Goal: Information Seeking & Learning: Learn about a topic

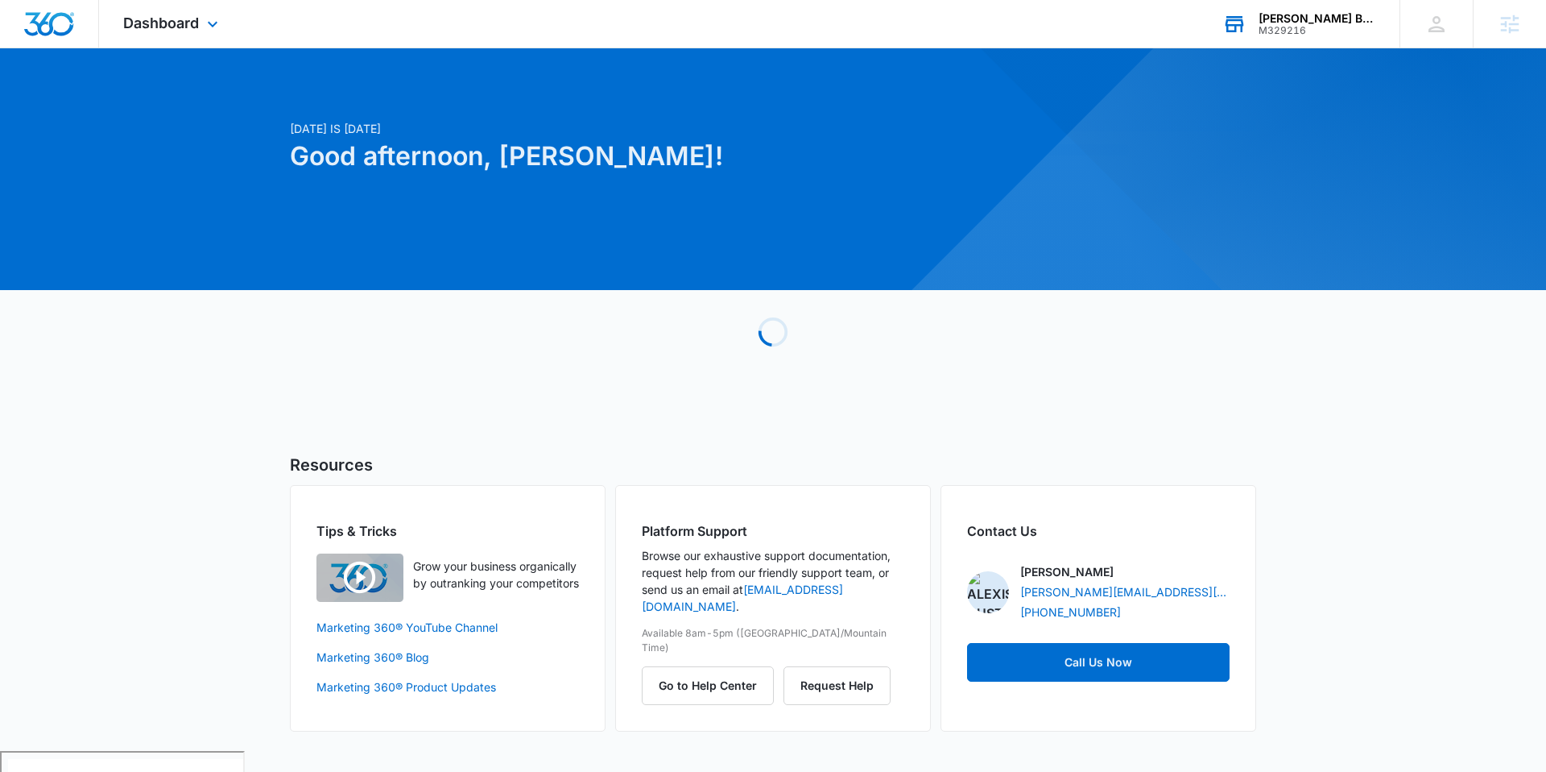
click at [1288, 39] on div "[PERSON_NAME] Builders, LLC. M329216 Your Accounts View All" at bounding box center [1298, 24] width 201 height 48
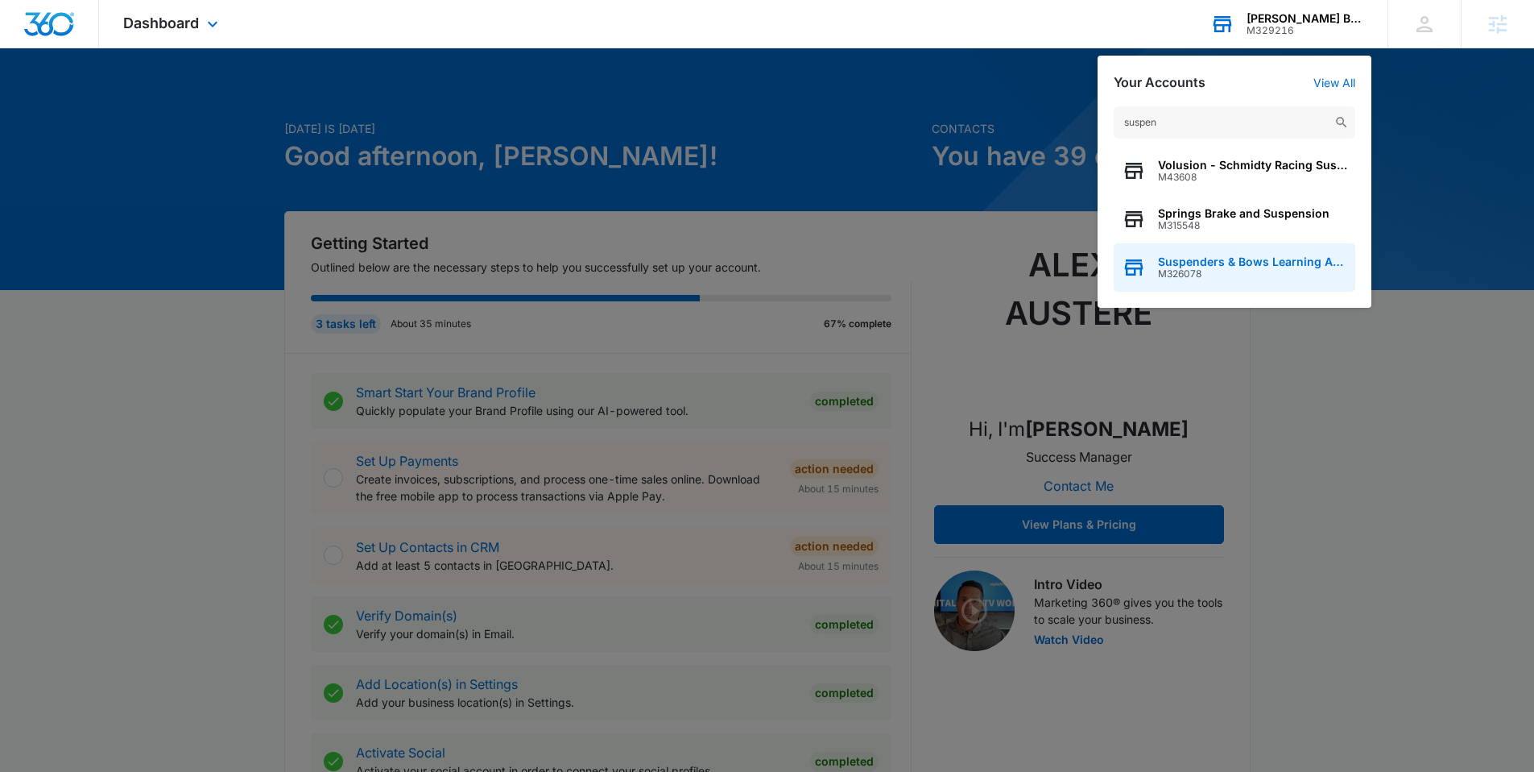
type input "suspen"
click at [1268, 263] on span "Suspenders & Bows Learning Academy" at bounding box center [1252, 261] width 189 height 13
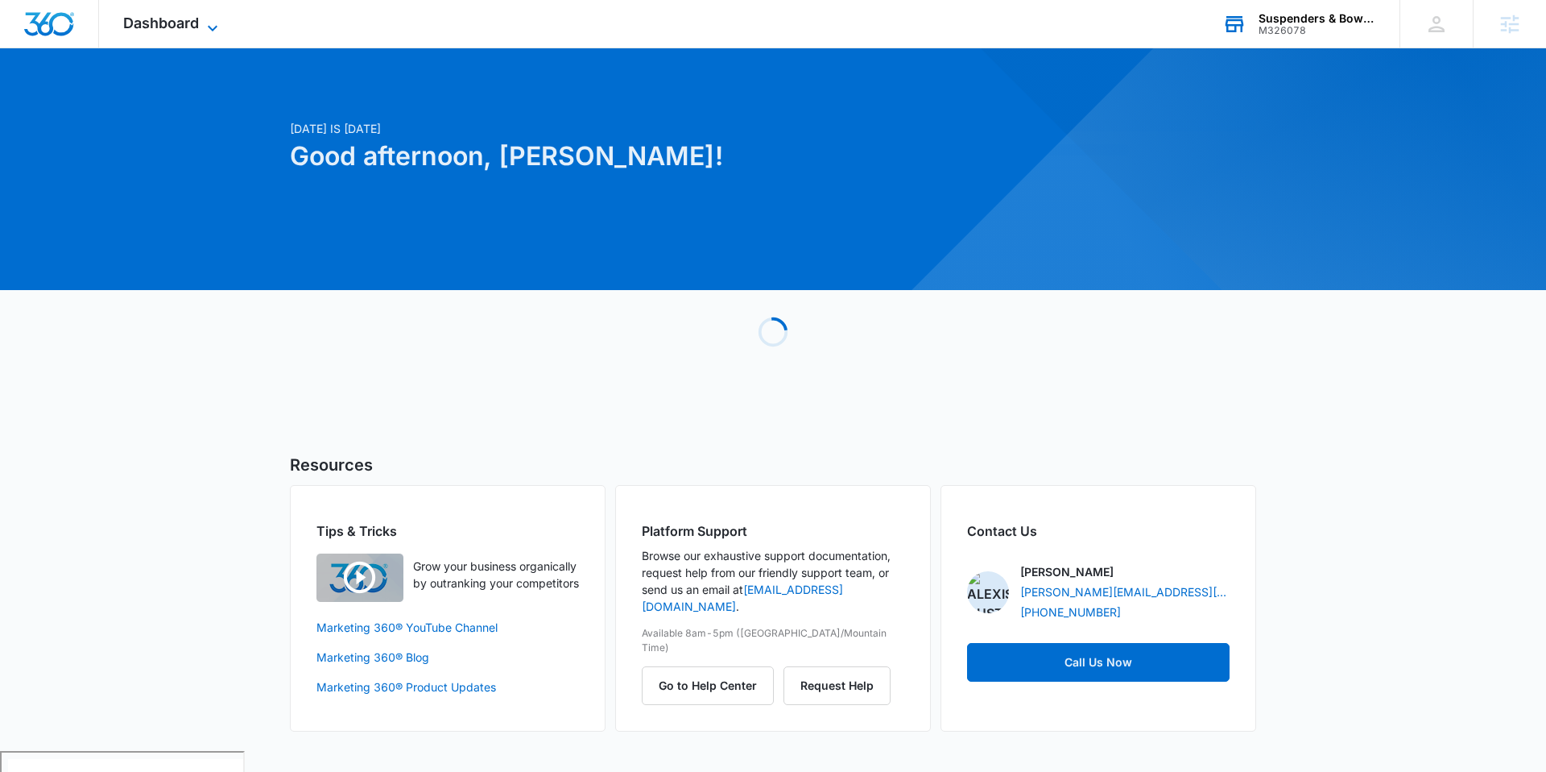
click at [203, 22] on icon at bounding box center [212, 28] width 19 height 19
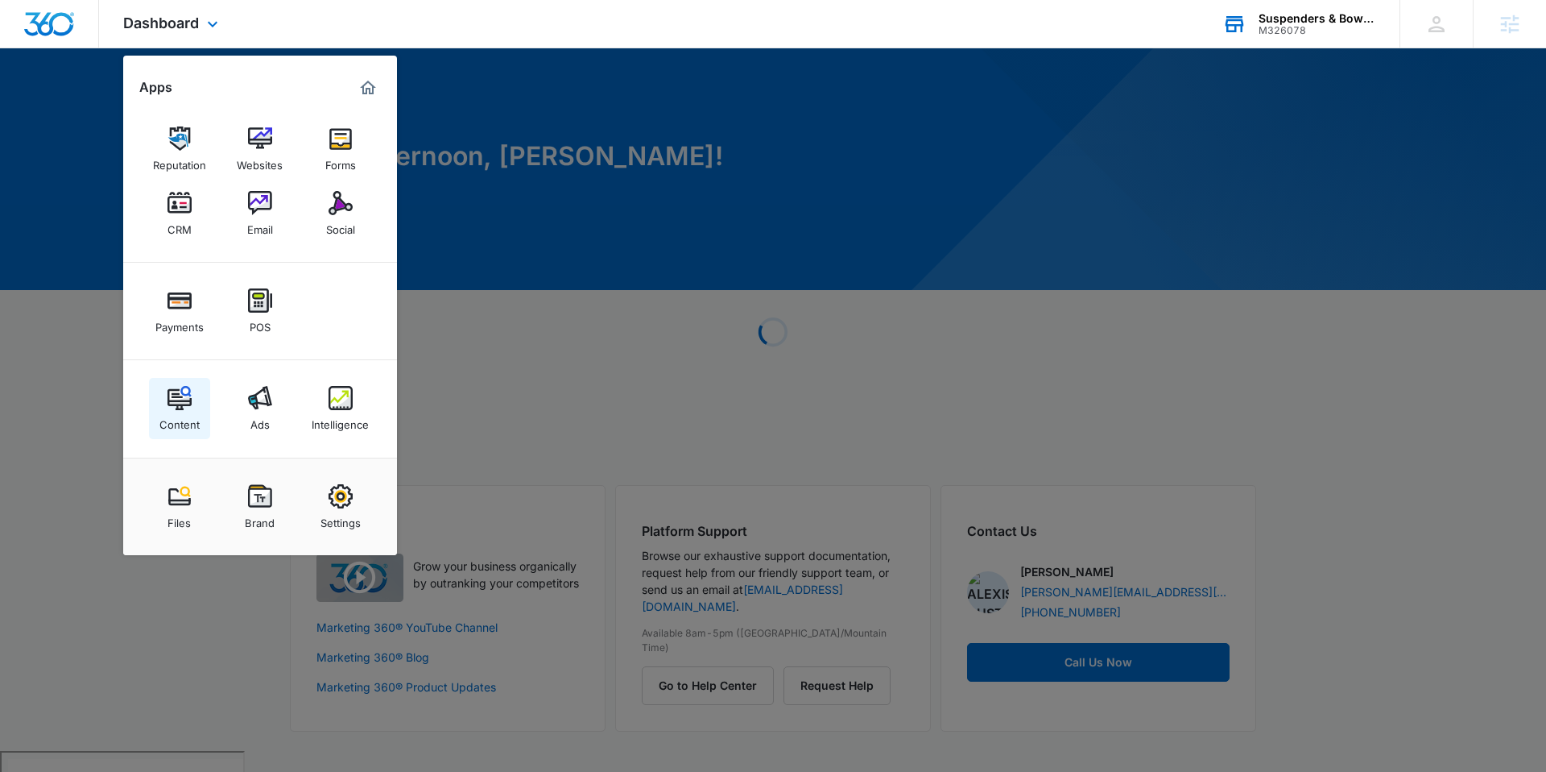
click at [167, 430] on div "Content" at bounding box center [179, 420] width 40 height 21
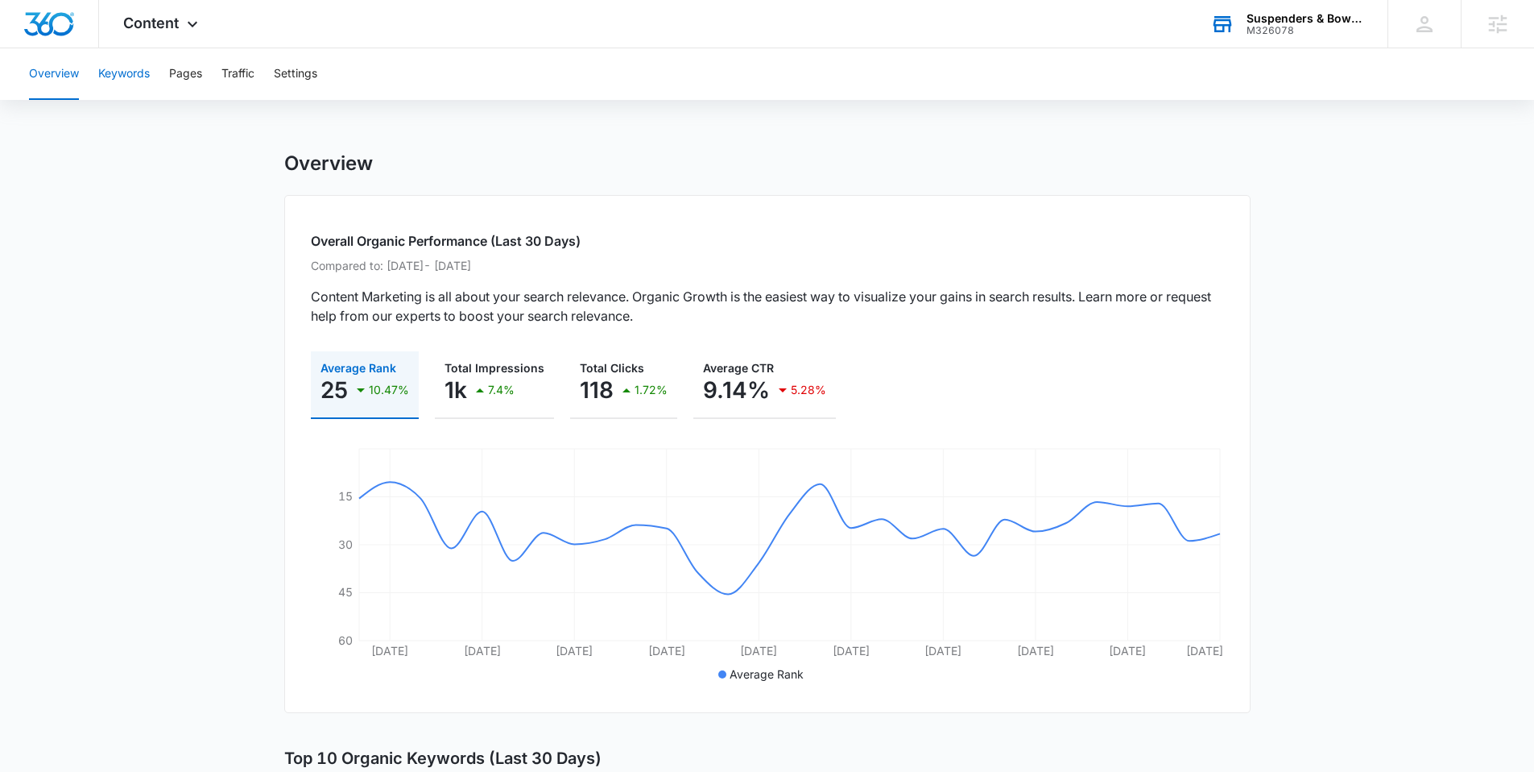
click at [112, 66] on button "Keywords" at bounding box center [124, 74] width 52 height 52
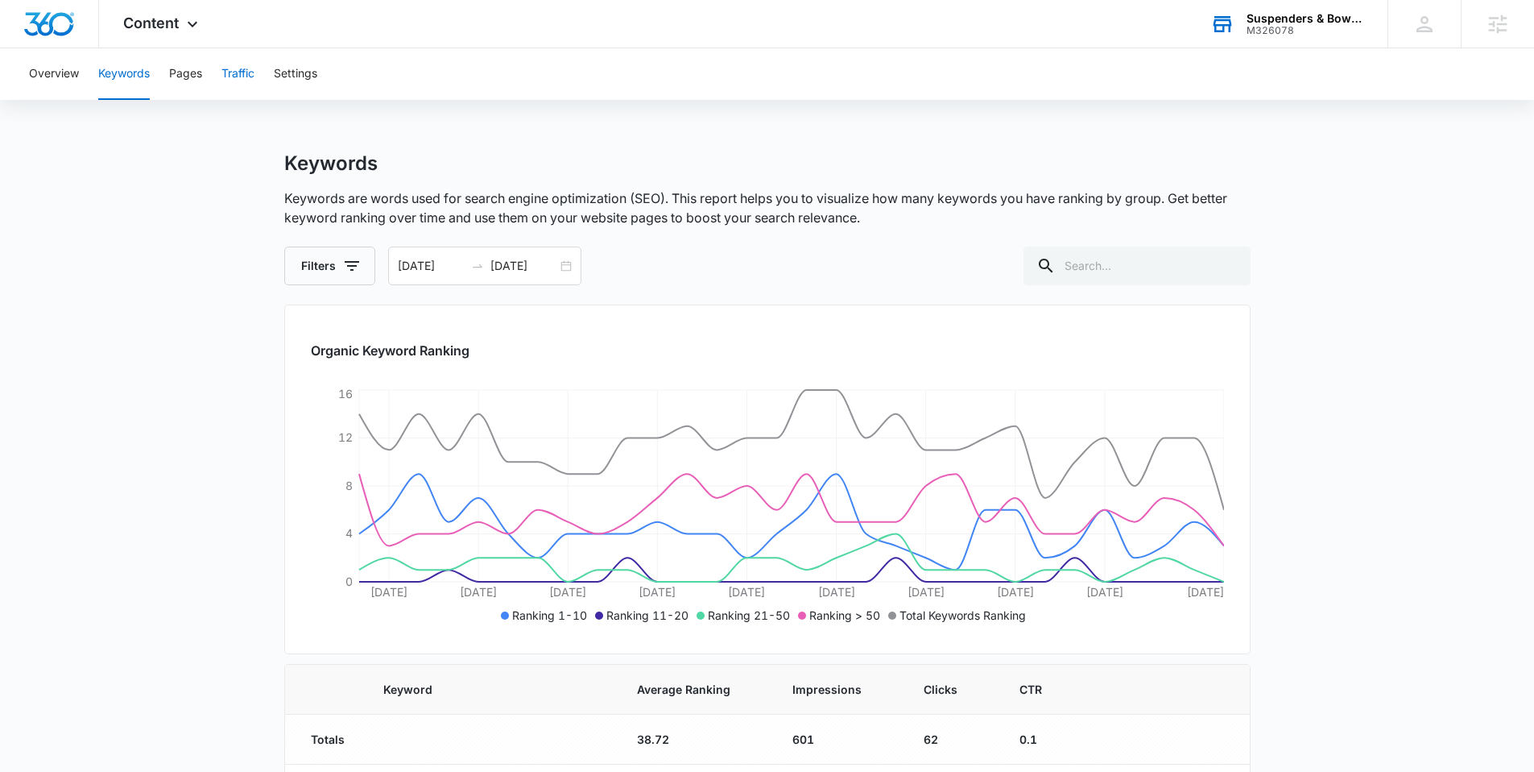
click at [231, 81] on button "Traffic" at bounding box center [237, 74] width 33 height 52
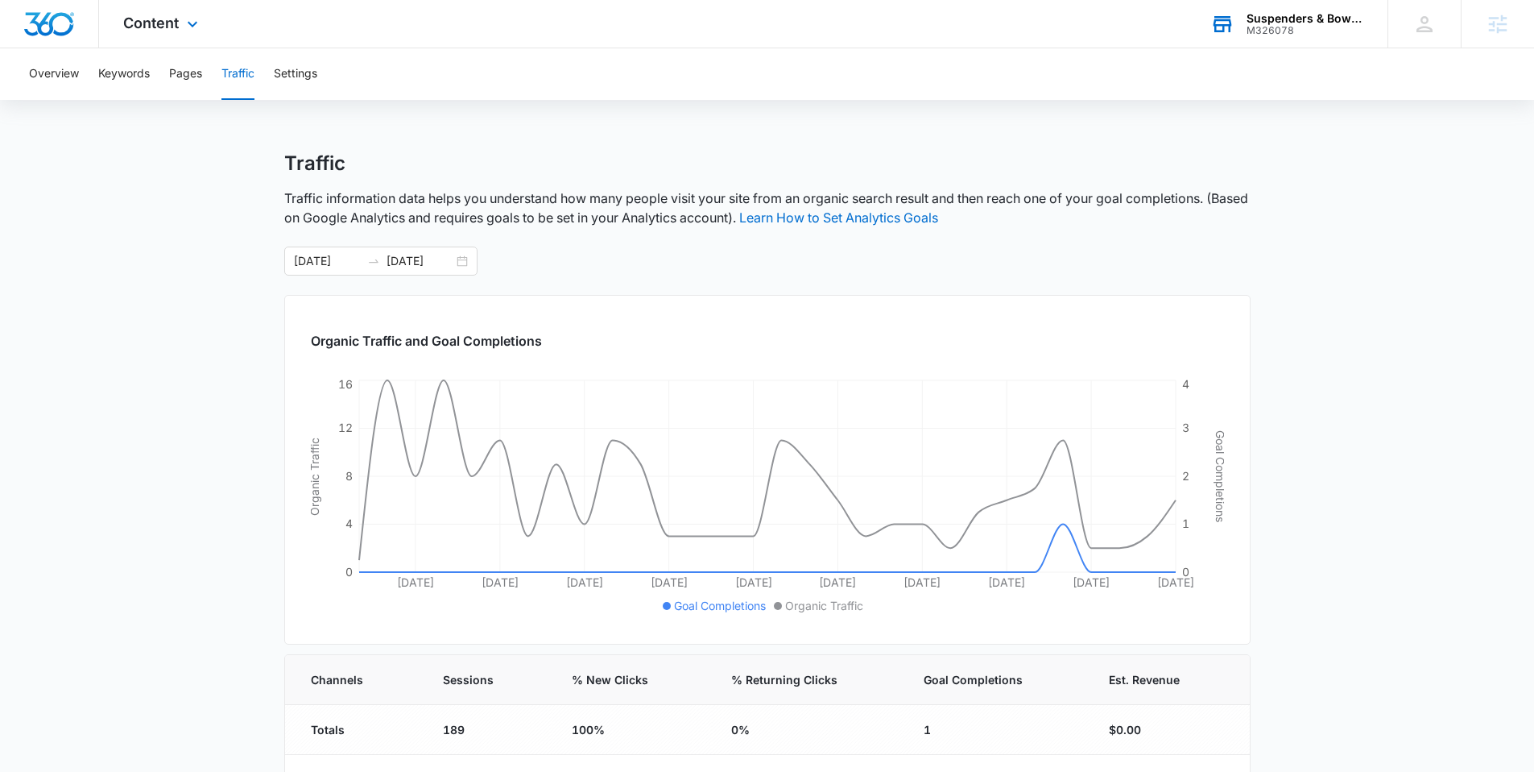
click at [209, 30] on div "Content Apps Reputation Websites Forms CRM Email Social Payments POS Content Ad…" at bounding box center [162, 24] width 127 height 48
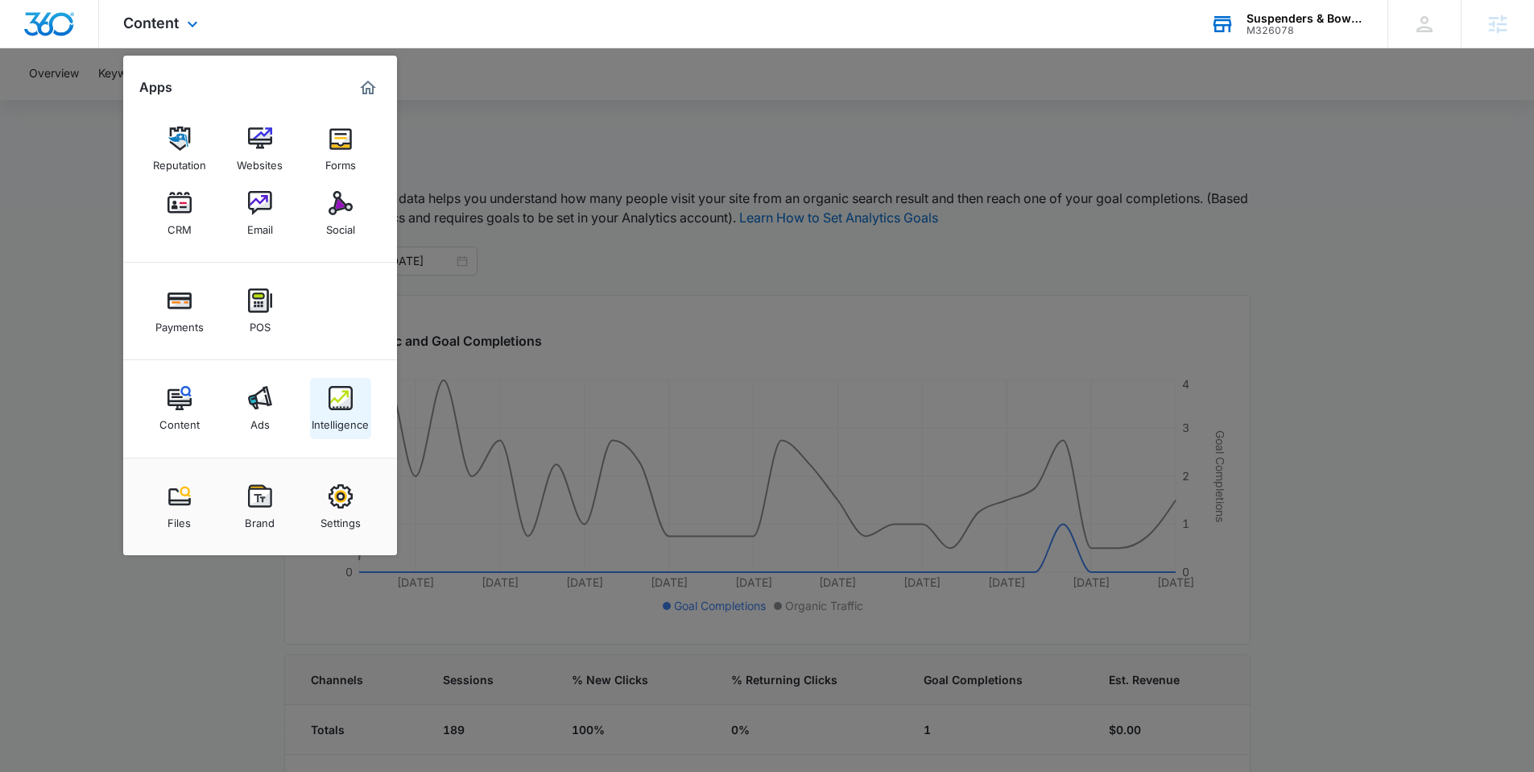
click at [349, 417] on div "Intelligence" at bounding box center [340, 420] width 57 height 21
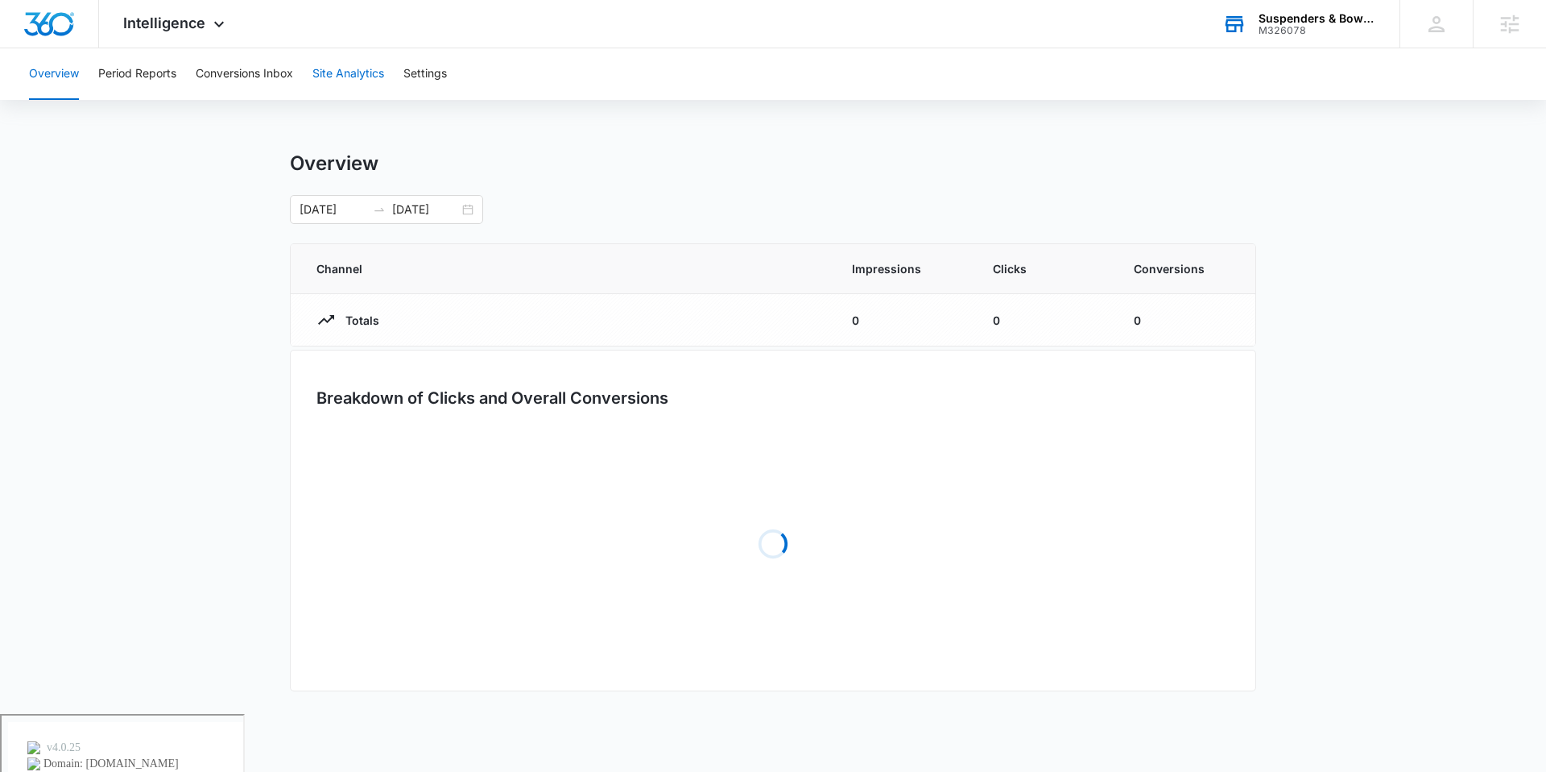
click at [333, 89] on button "Site Analytics" at bounding box center [348, 74] width 72 height 52
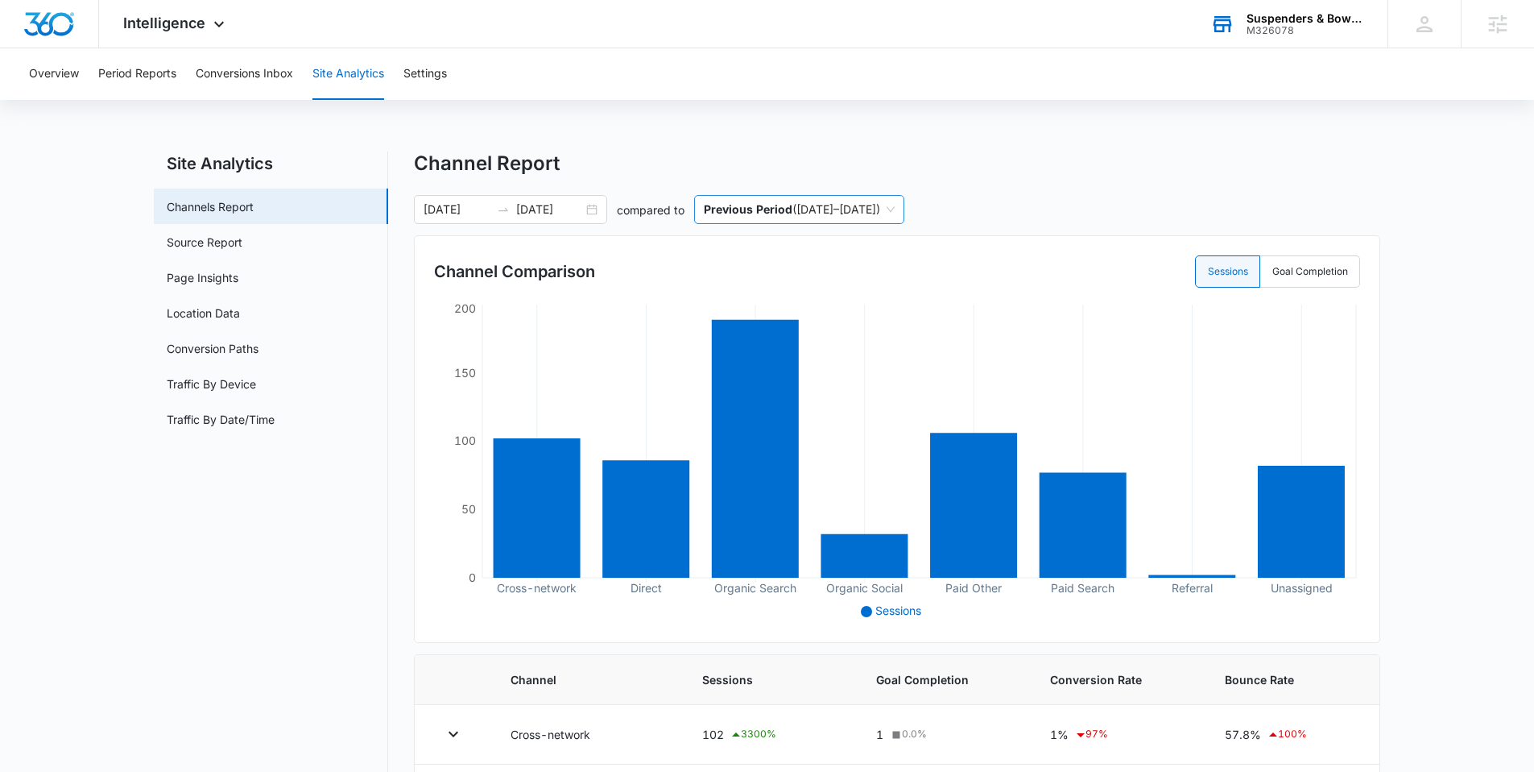
click at [895, 208] on span "Previous Period ( [DATE] – [DATE] )" at bounding box center [799, 209] width 191 height 27
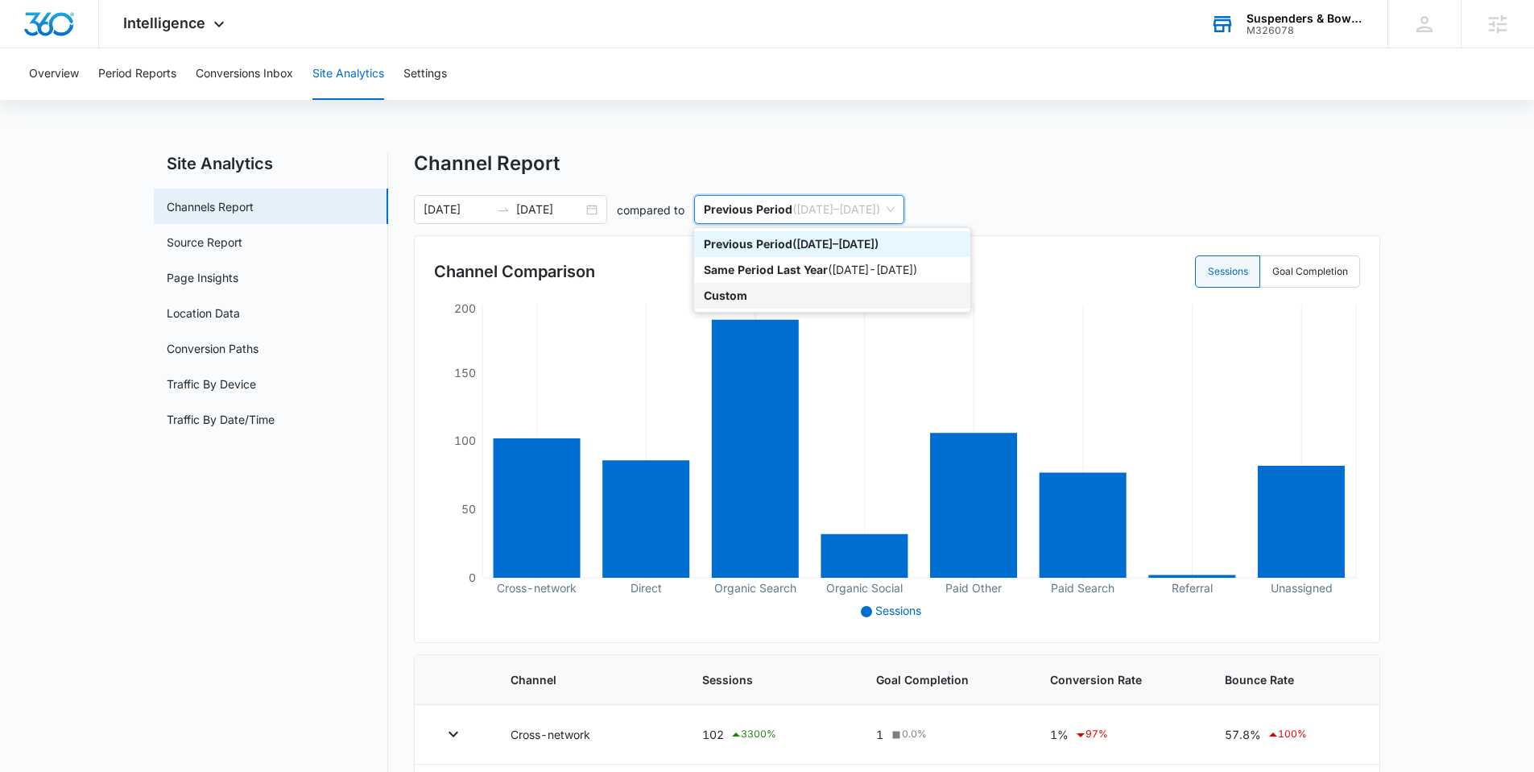
click at [759, 289] on div "Custom" at bounding box center [832, 296] width 257 height 18
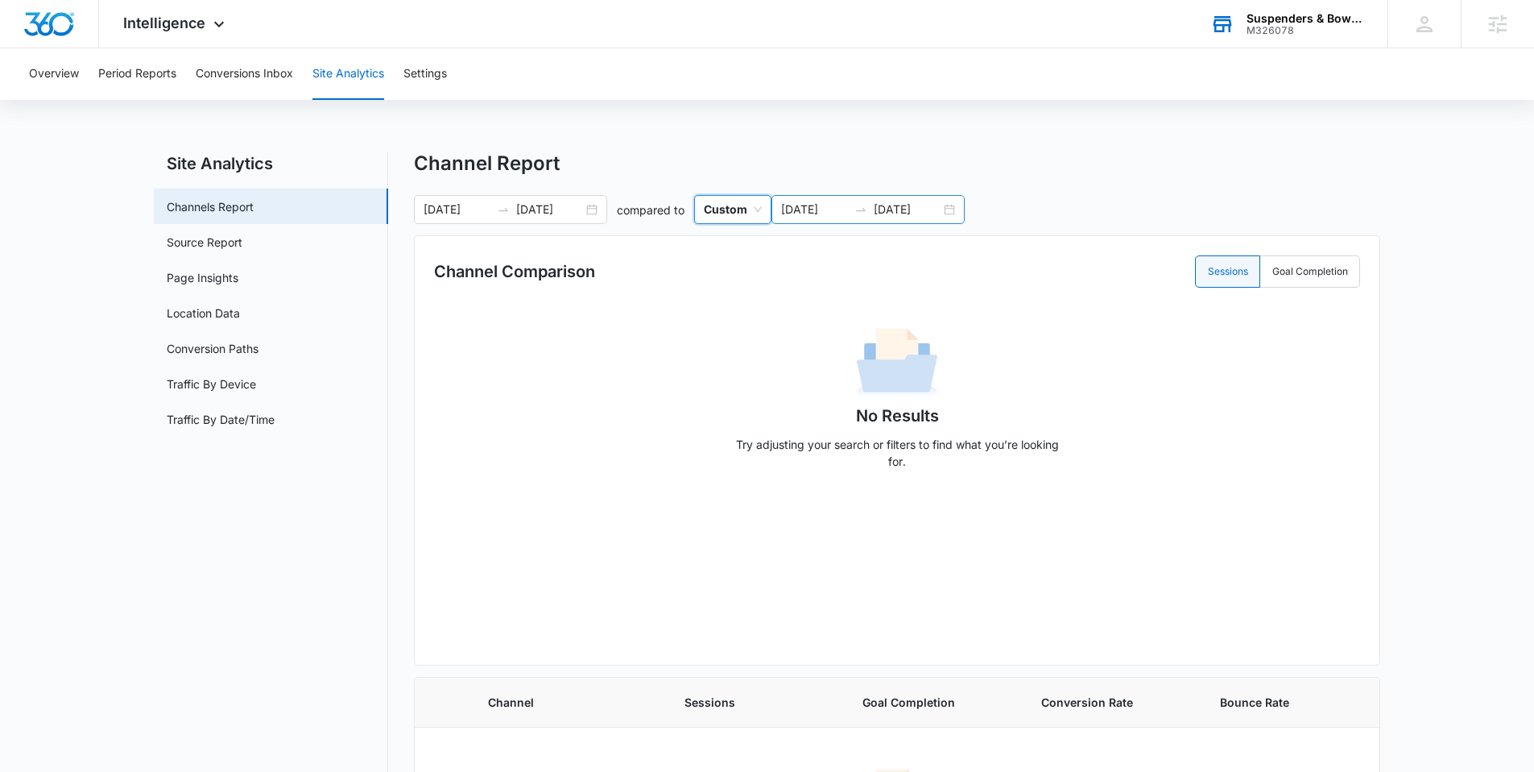
click at [951, 213] on div "[DATE] [DATE]" at bounding box center [868, 209] width 193 height 29
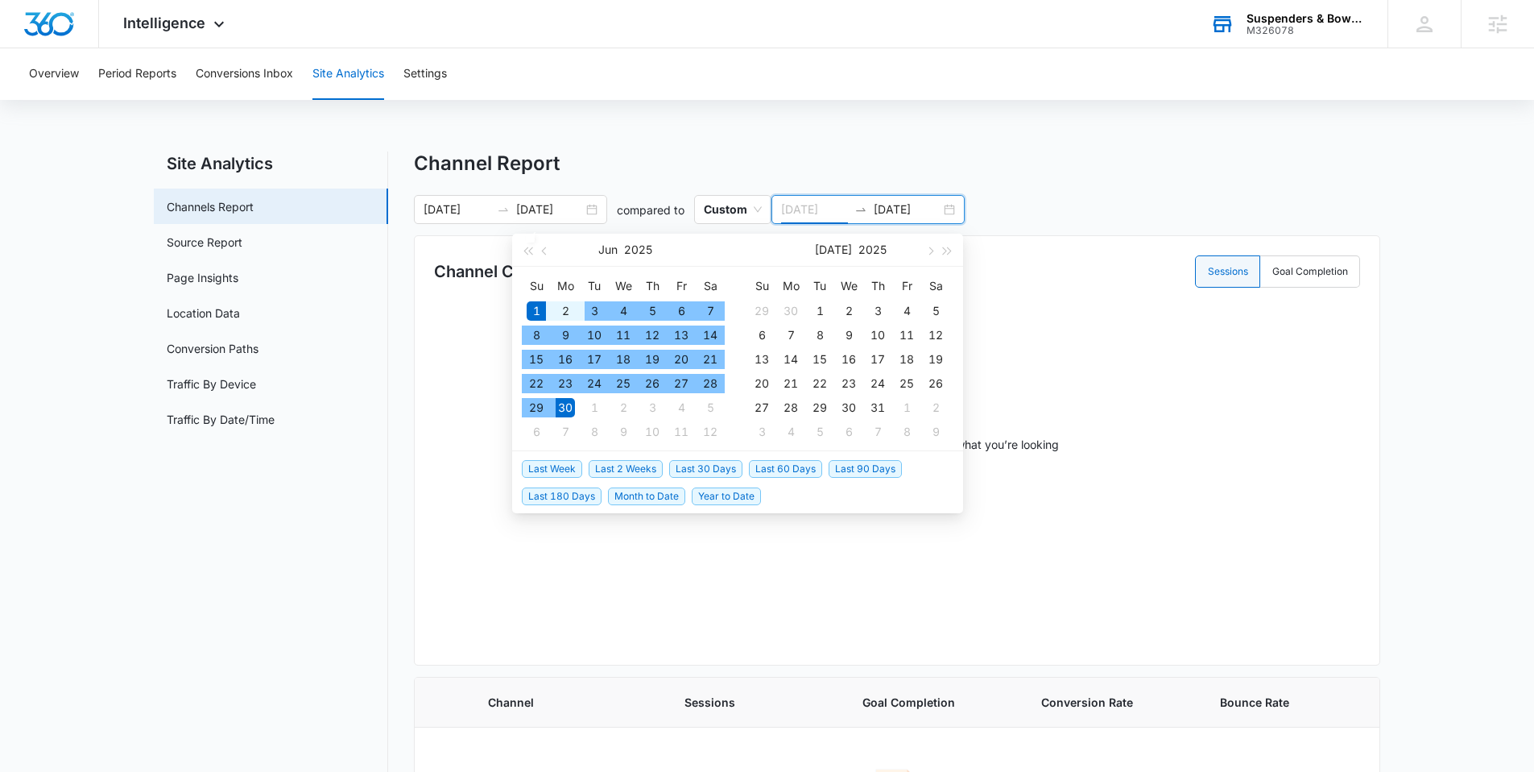
type input "[DATE]"
click at [531, 316] on div "1" at bounding box center [536, 310] width 19 height 19
type input "[DATE]"
drag, startPoint x: 577, startPoint y: 411, endPoint x: 576, endPoint y: 387, distance: 23.4
click at [577, 411] on td "30" at bounding box center [565, 407] width 29 height 24
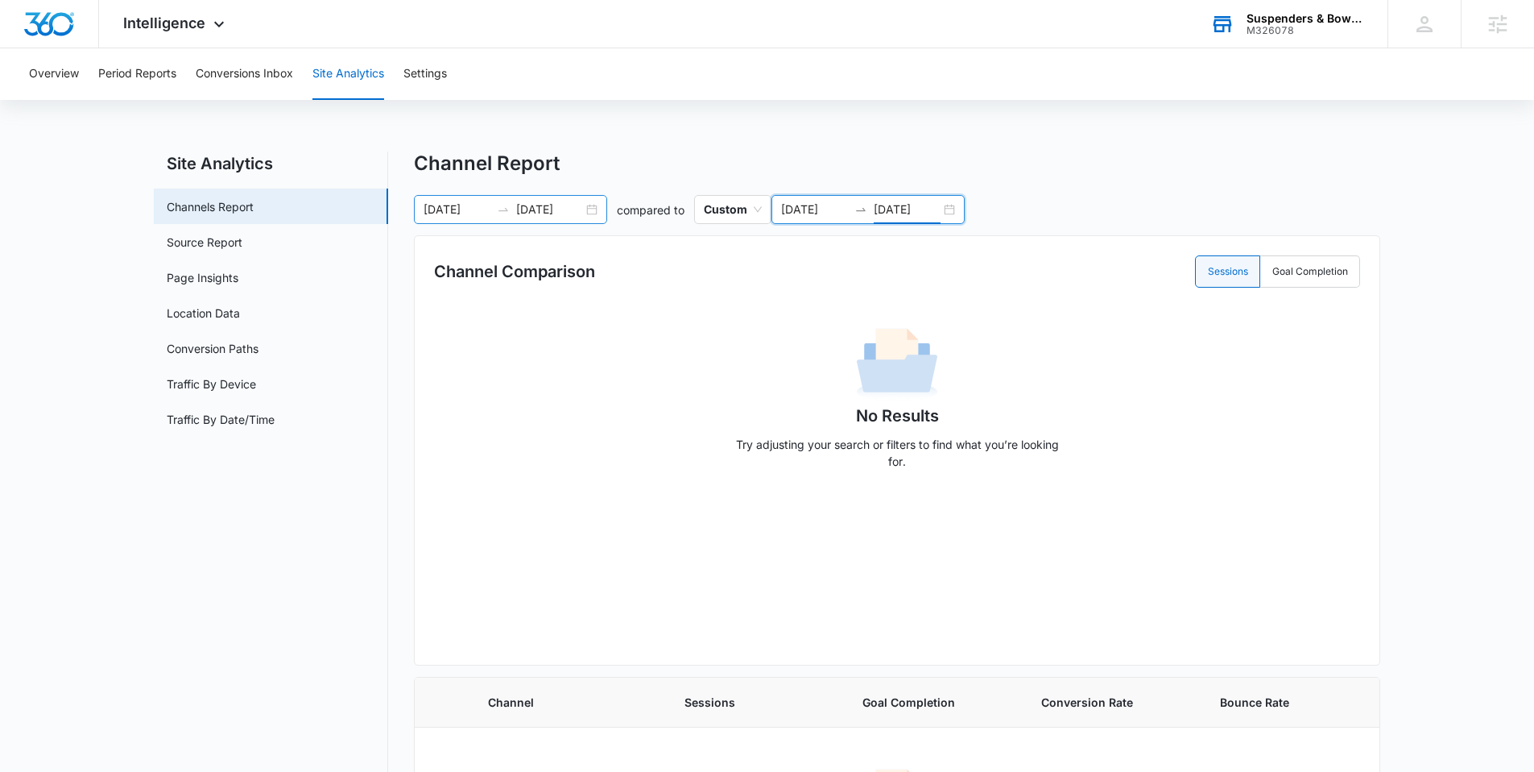
click at [601, 210] on div "[DATE] [DATE]" at bounding box center [510, 209] width 193 height 29
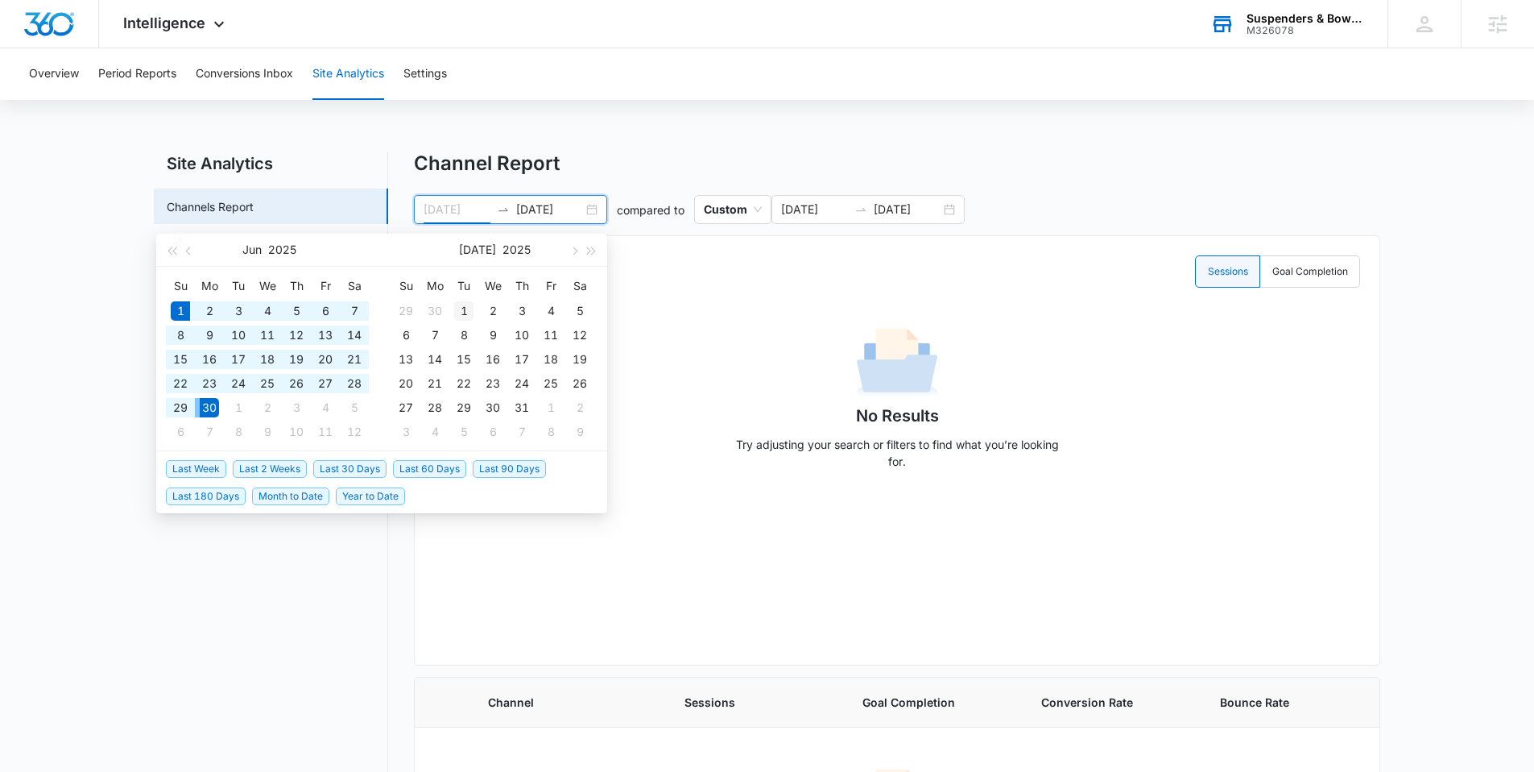
type input "[DATE]"
click at [454, 308] on div "1" at bounding box center [463, 310] width 19 height 19
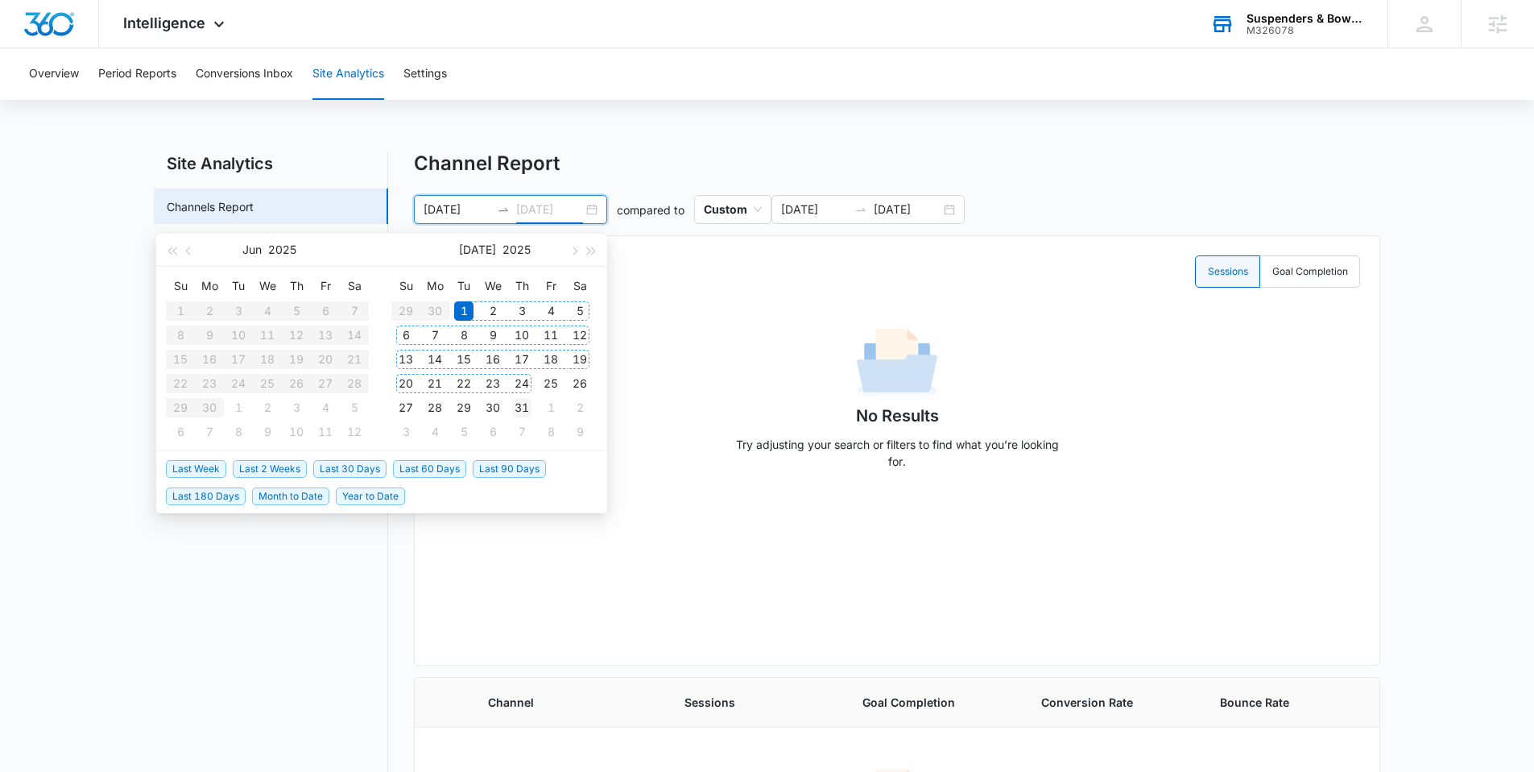
type input "[DATE]"
click at [527, 411] on div "31" at bounding box center [521, 407] width 19 height 19
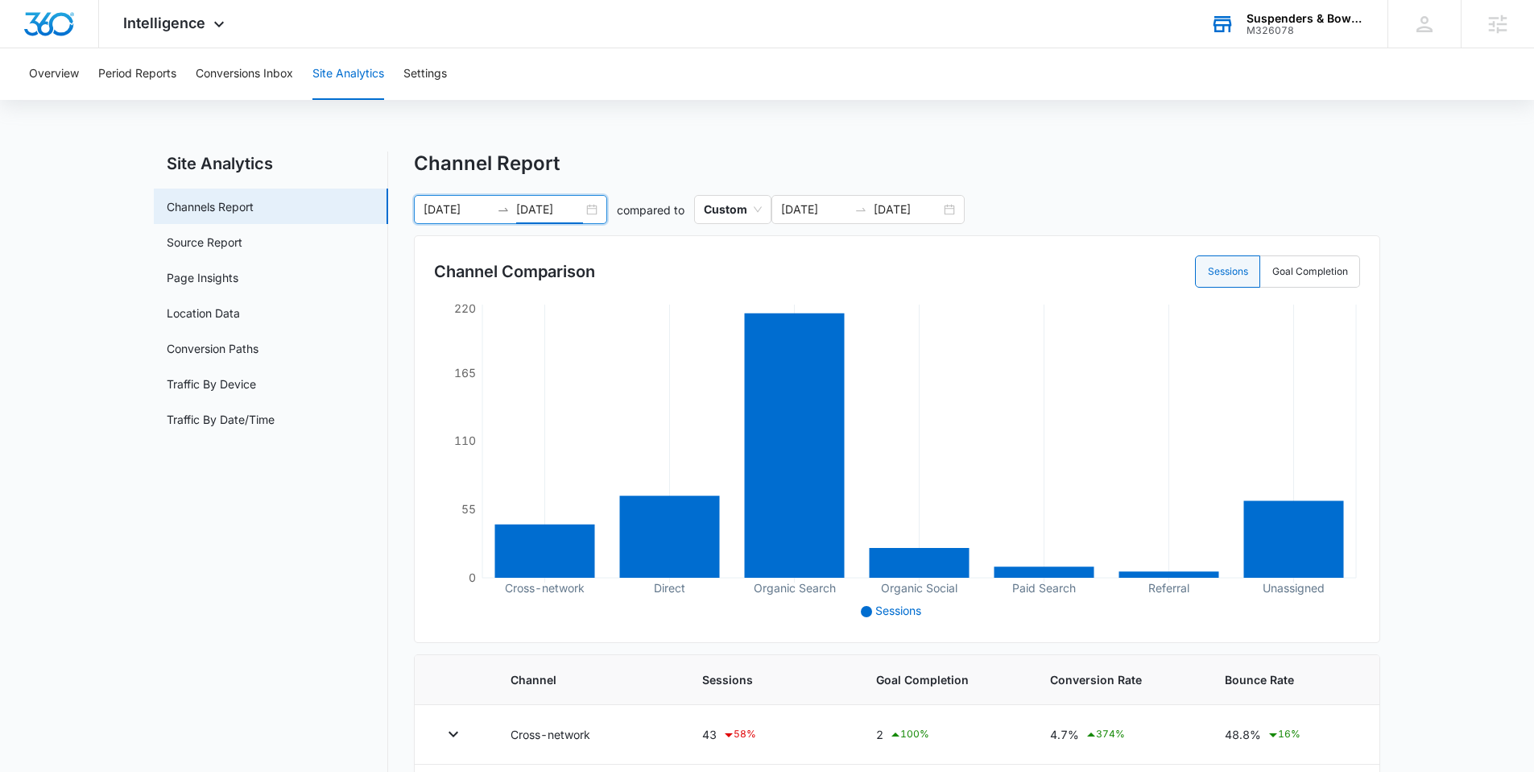
click at [589, 210] on div "[DATE] [DATE]" at bounding box center [510, 209] width 193 height 29
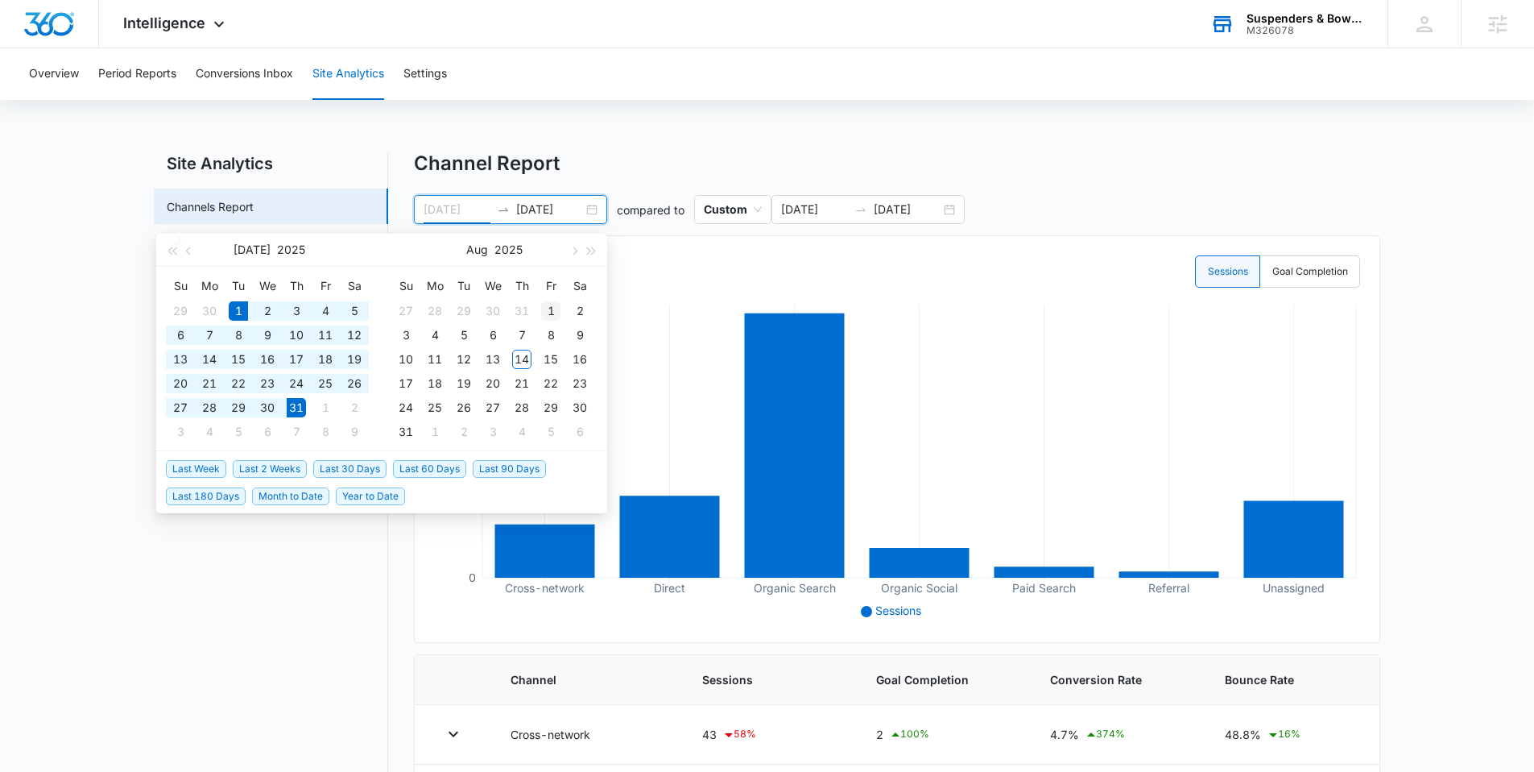
type input "[DATE]"
click at [548, 308] on div "1" at bounding box center [550, 310] width 19 height 19
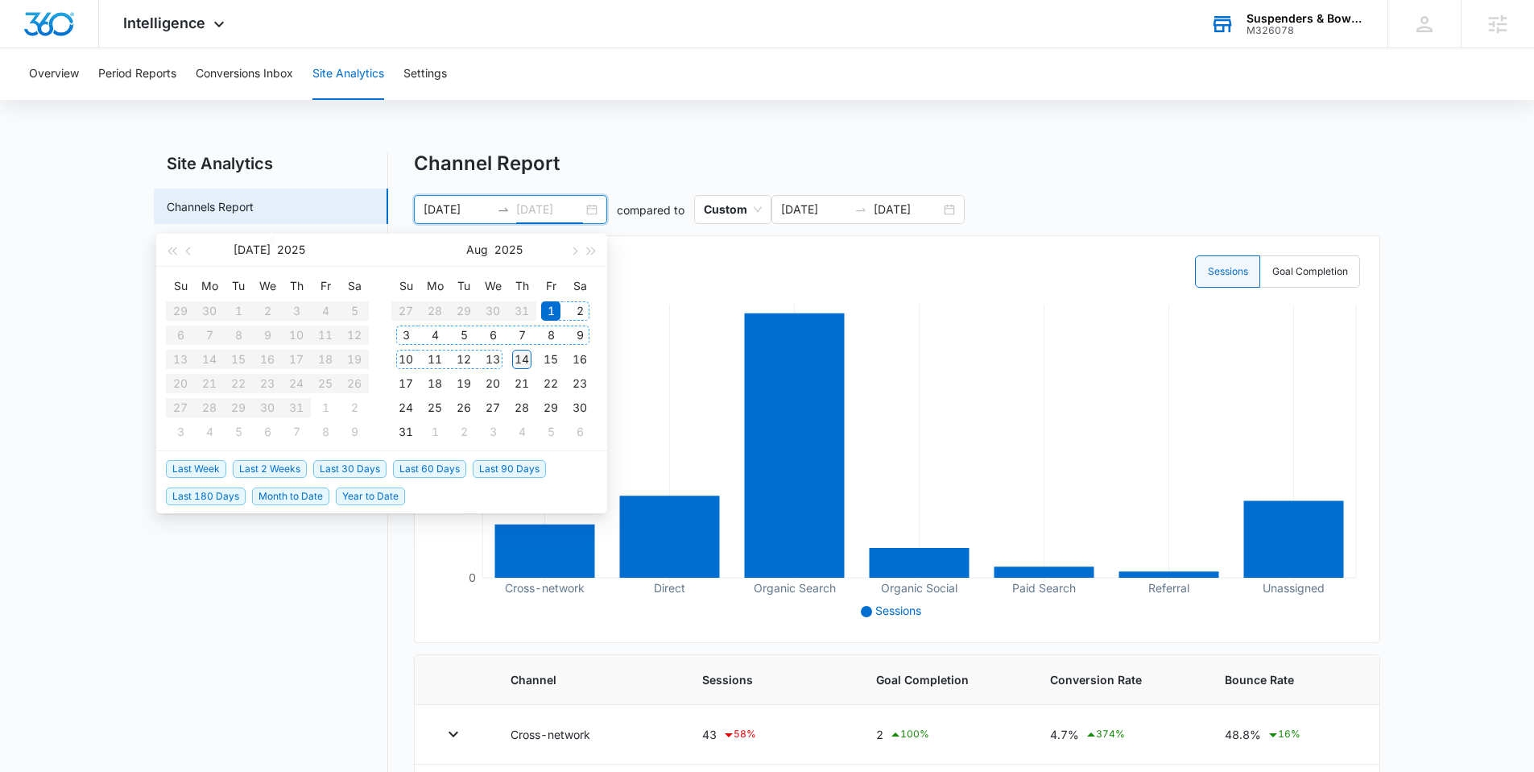
type input "[DATE]"
click at [515, 361] on div "14" at bounding box center [521, 359] width 19 height 19
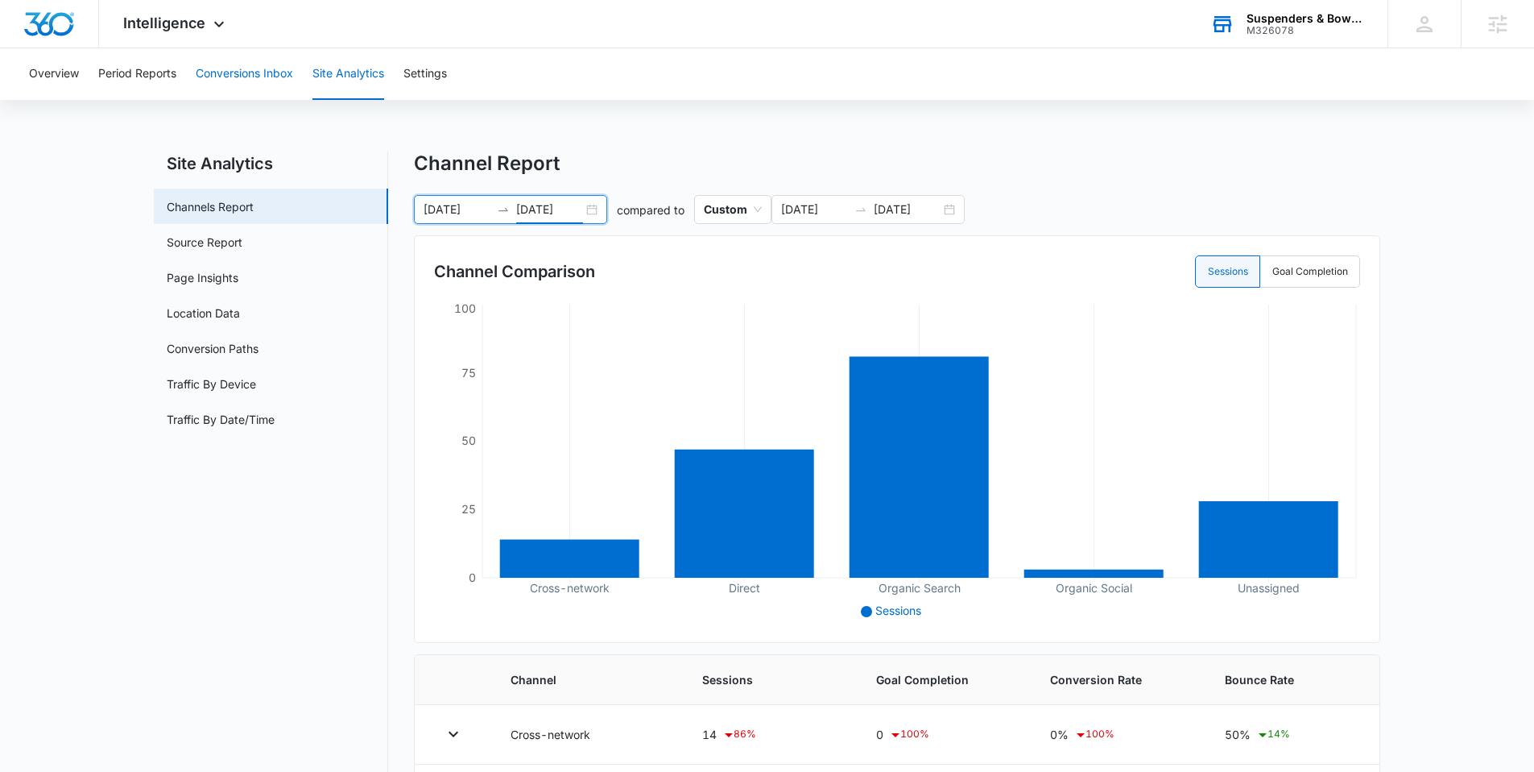
click at [253, 68] on button "Conversions Inbox" at bounding box center [244, 74] width 97 height 52
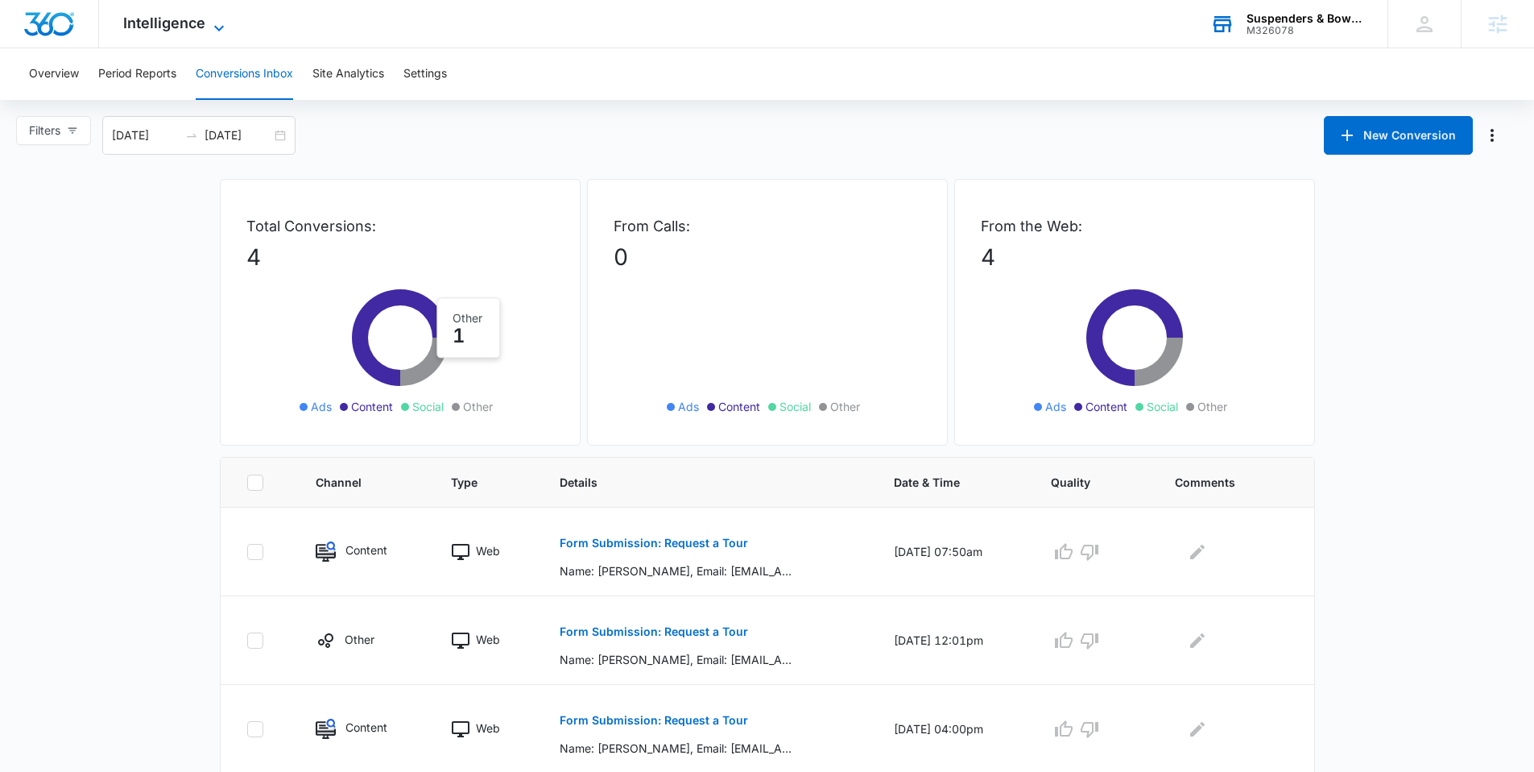
click at [215, 28] on icon at bounding box center [218, 28] width 19 height 19
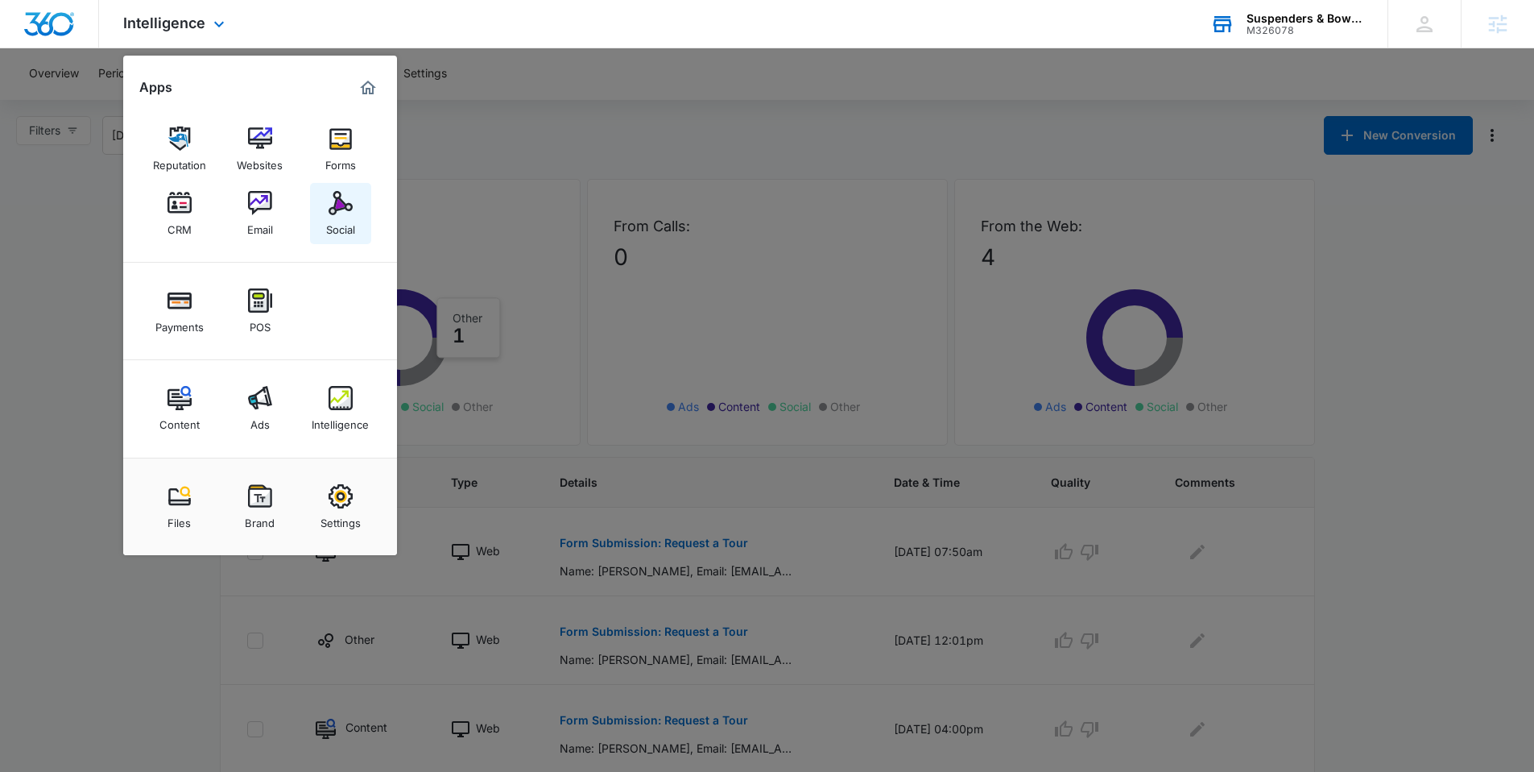
click at [357, 208] on link "Social" at bounding box center [340, 213] width 61 height 61
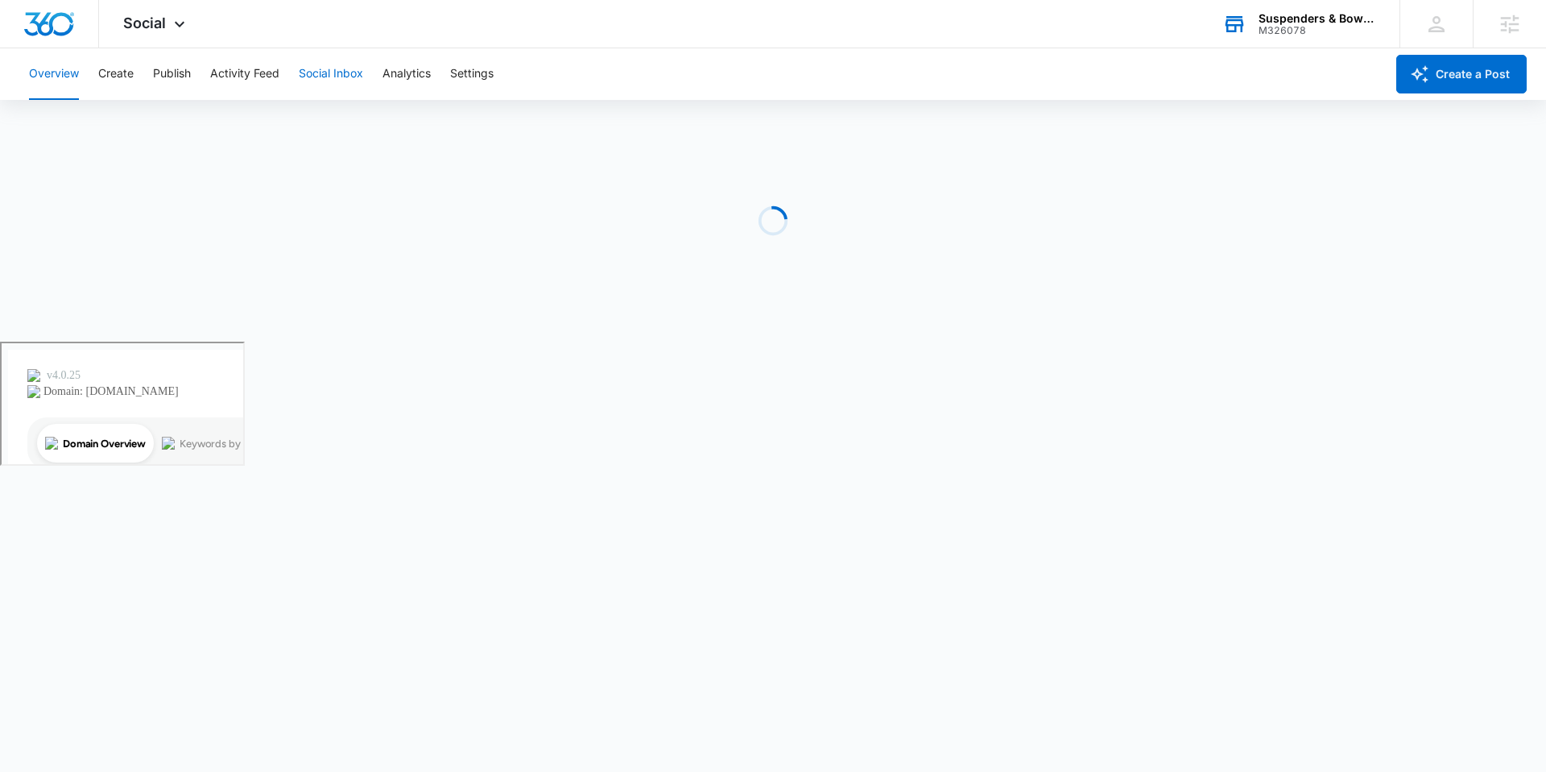
click at [320, 78] on button "Social Inbox" at bounding box center [331, 74] width 64 height 52
click at [131, 78] on button "Create" at bounding box center [115, 74] width 35 height 52
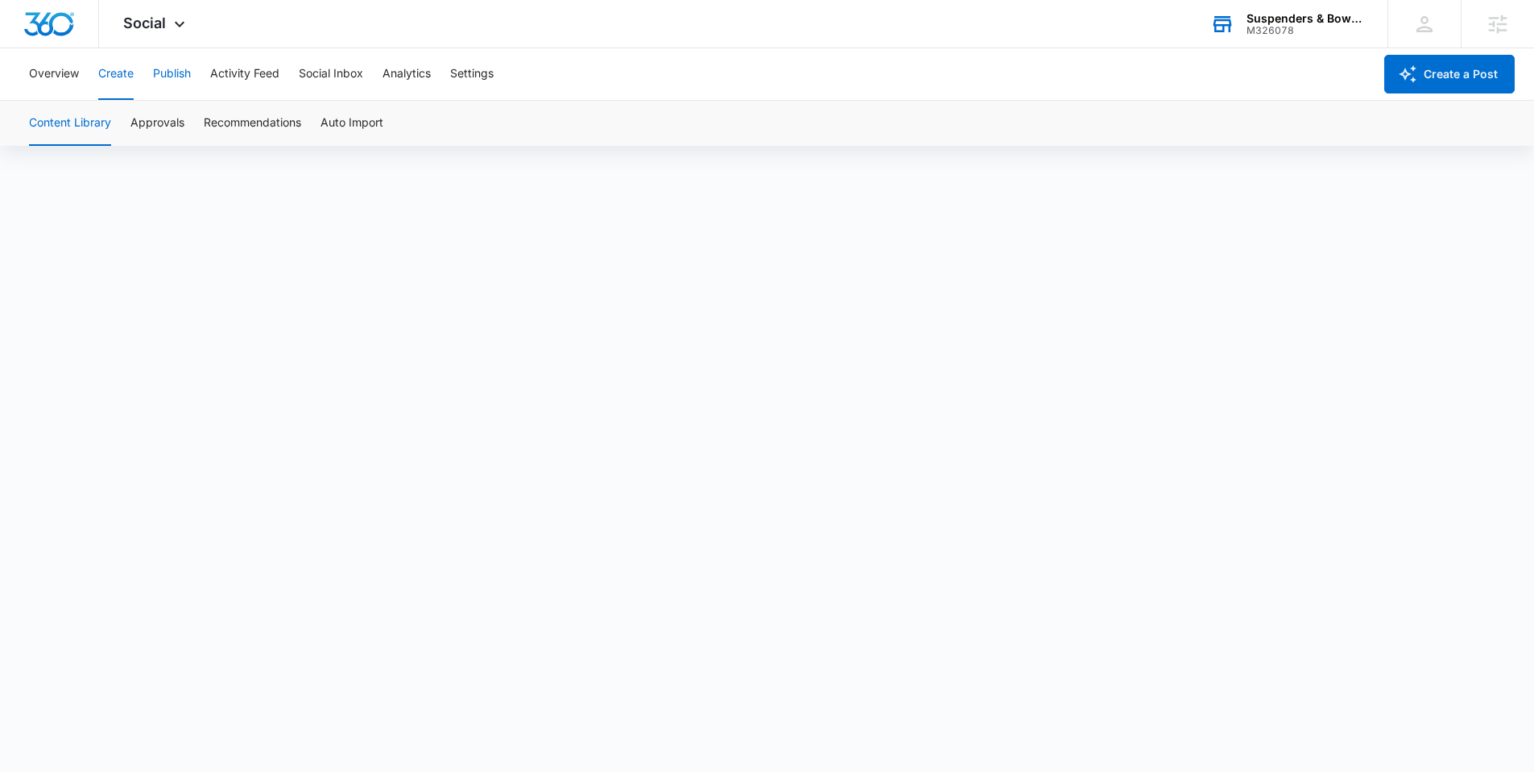
click at [188, 78] on button "Publish" at bounding box center [172, 74] width 38 height 52
click at [141, 118] on button "Schedules" at bounding box center [123, 123] width 55 height 45
click at [159, 88] on button "Publish" at bounding box center [172, 74] width 38 height 52
click at [396, 70] on button "Analytics" at bounding box center [407, 74] width 48 height 52
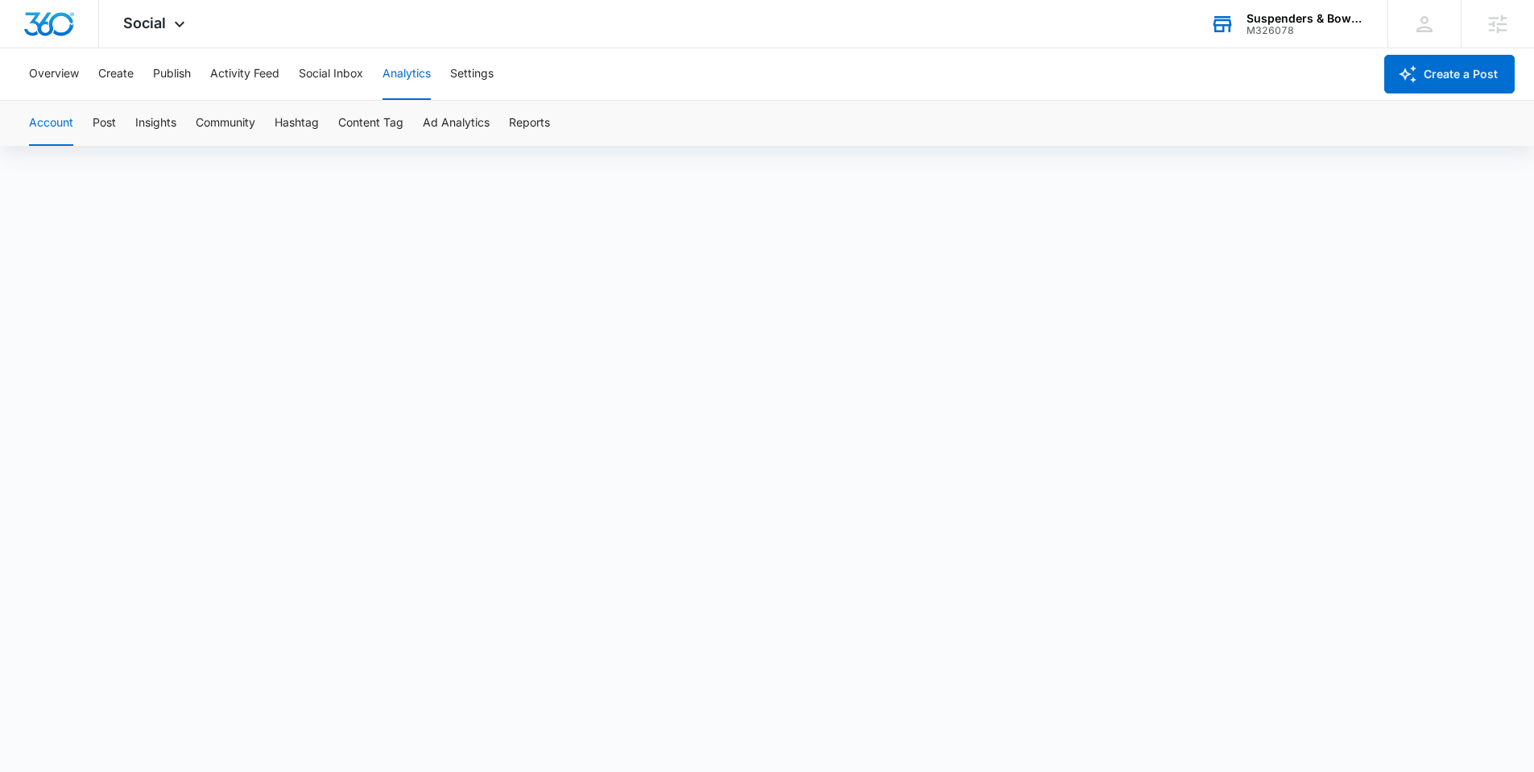
click at [89, 121] on div "Account Post Insights Community Hashtag Content Tag Ad Analytics Reports" at bounding box center [766, 123] width 1495 height 45
click at [116, 126] on button "Post" at bounding box center [104, 123] width 23 height 45
click at [333, 72] on button "Social Inbox" at bounding box center [331, 74] width 64 height 52
click at [267, 72] on button "Activity Feed" at bounding box center [244, 74] width 69 height 52
click at [178, 76] on button "Publish" at bounding box center [172, 74] width 38 height 52
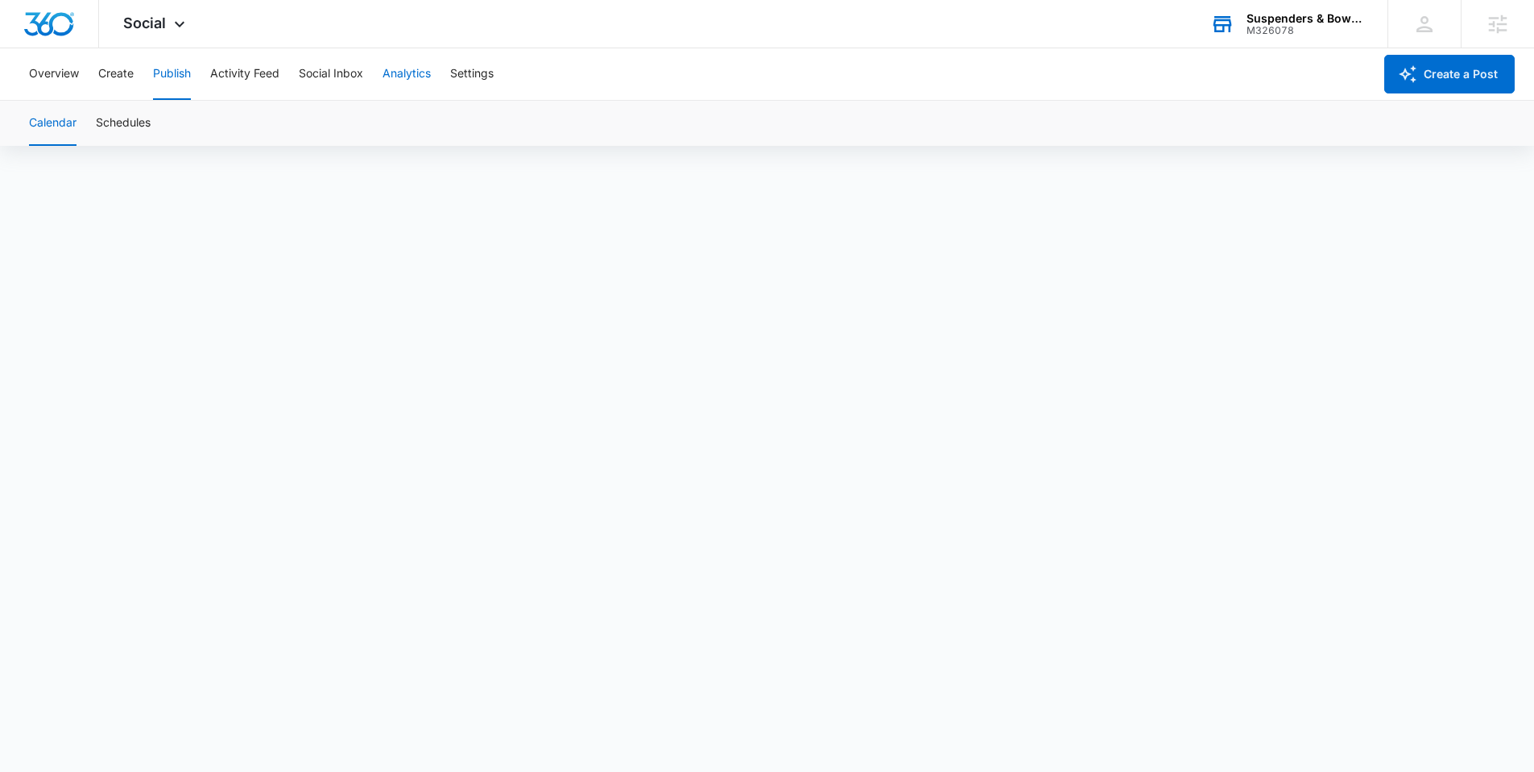
click at [413, 68] on button "Analytics" at bounding box center [407, 74] width 48 height 52
click at [98, 125] on button "Post" at bounding box center [104, 123] width 23 height 45
click at [63, 81] on button "Overview" at bounding box center [54, 74] width 50 height 52
click at [1305, 25] on div "M326078" at bounding box center [1306, 30] width 118 height 11
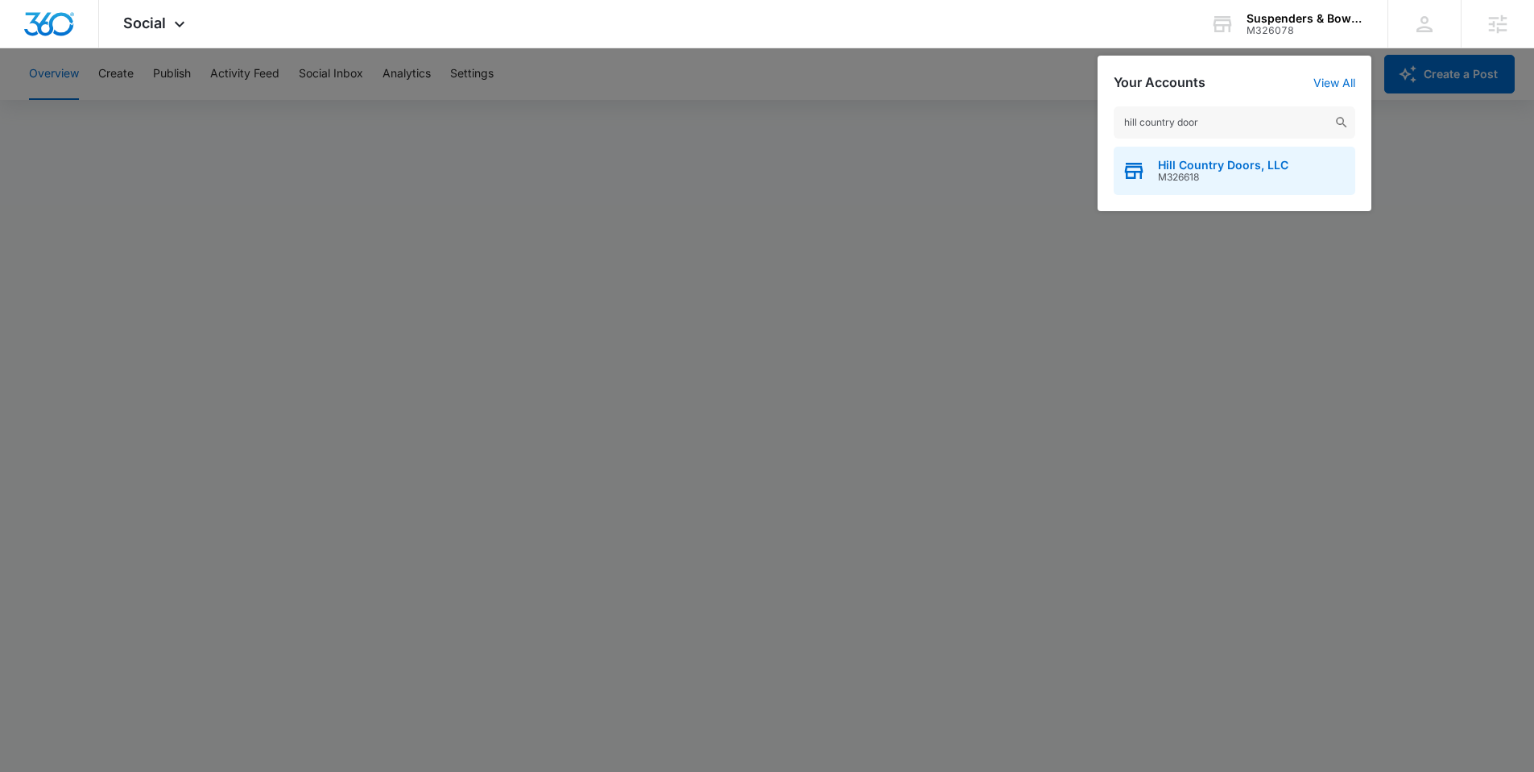
type input "hill country door"
click at [1189, 172] on span "M326618" at bounding box center [1223, 177] width 130 height 11
click at [1192, 168] on span "Hill Country Doors, LLC" at bounding box center [1223, 165] width 130 height 13
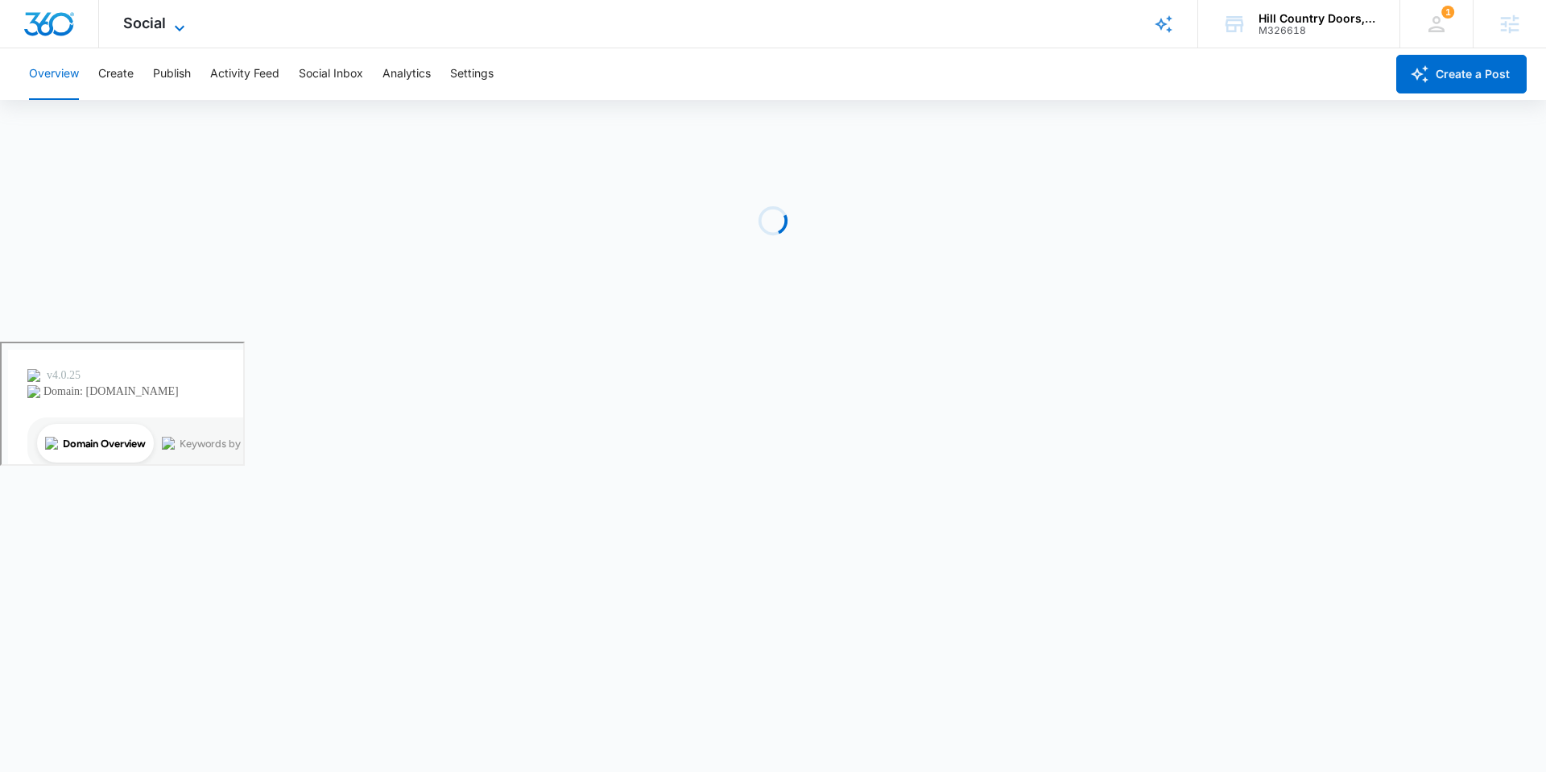
click at [170, 26] on icon at bounding box center [179, 28] width 19 height 19
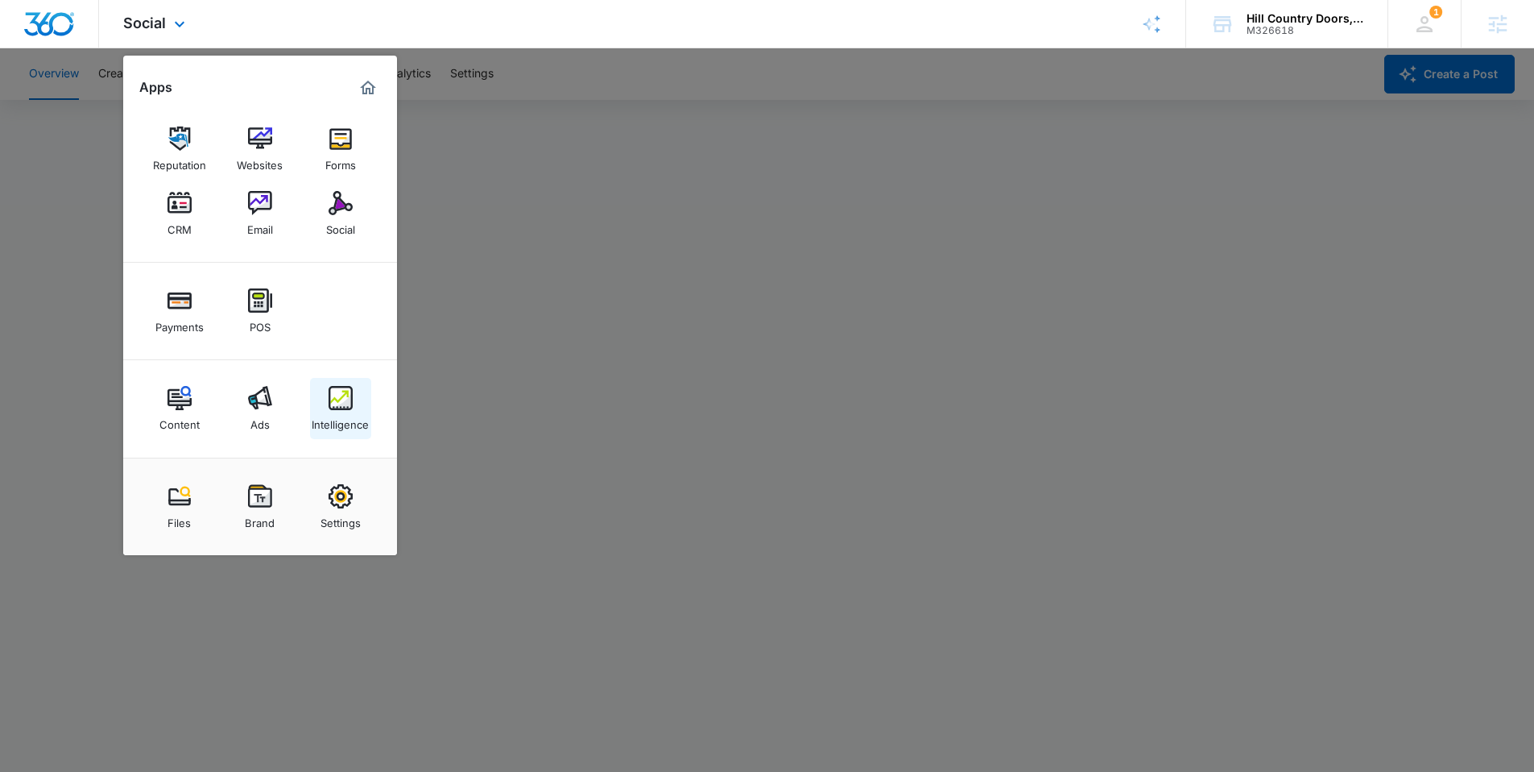
click at [344, 393] on img at bounding box center [341, 398] width 24 height 24
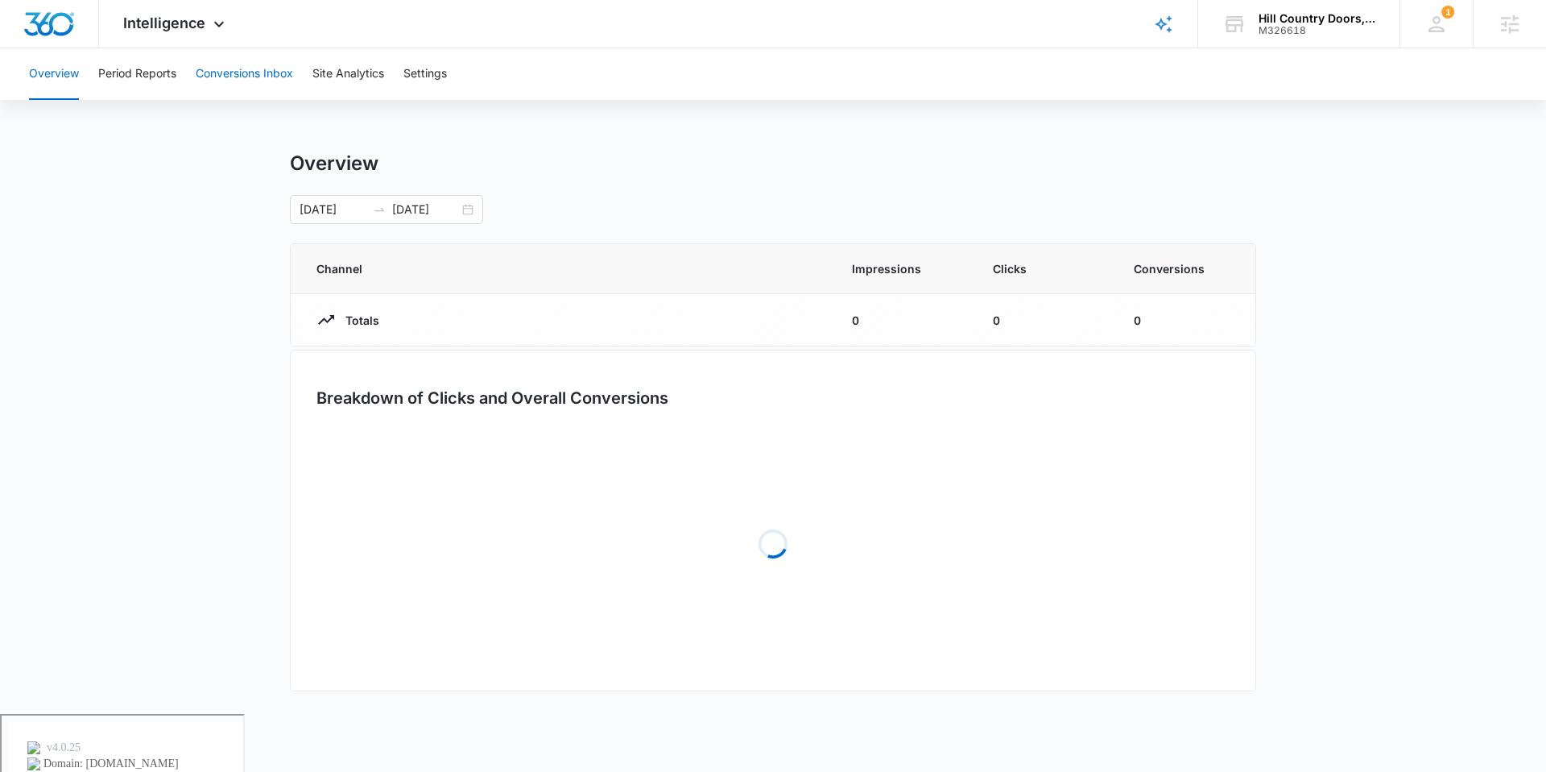
click at [274, 70] on button "Conversions Inbox" at bounding box center [244, 74] width 97 height 52
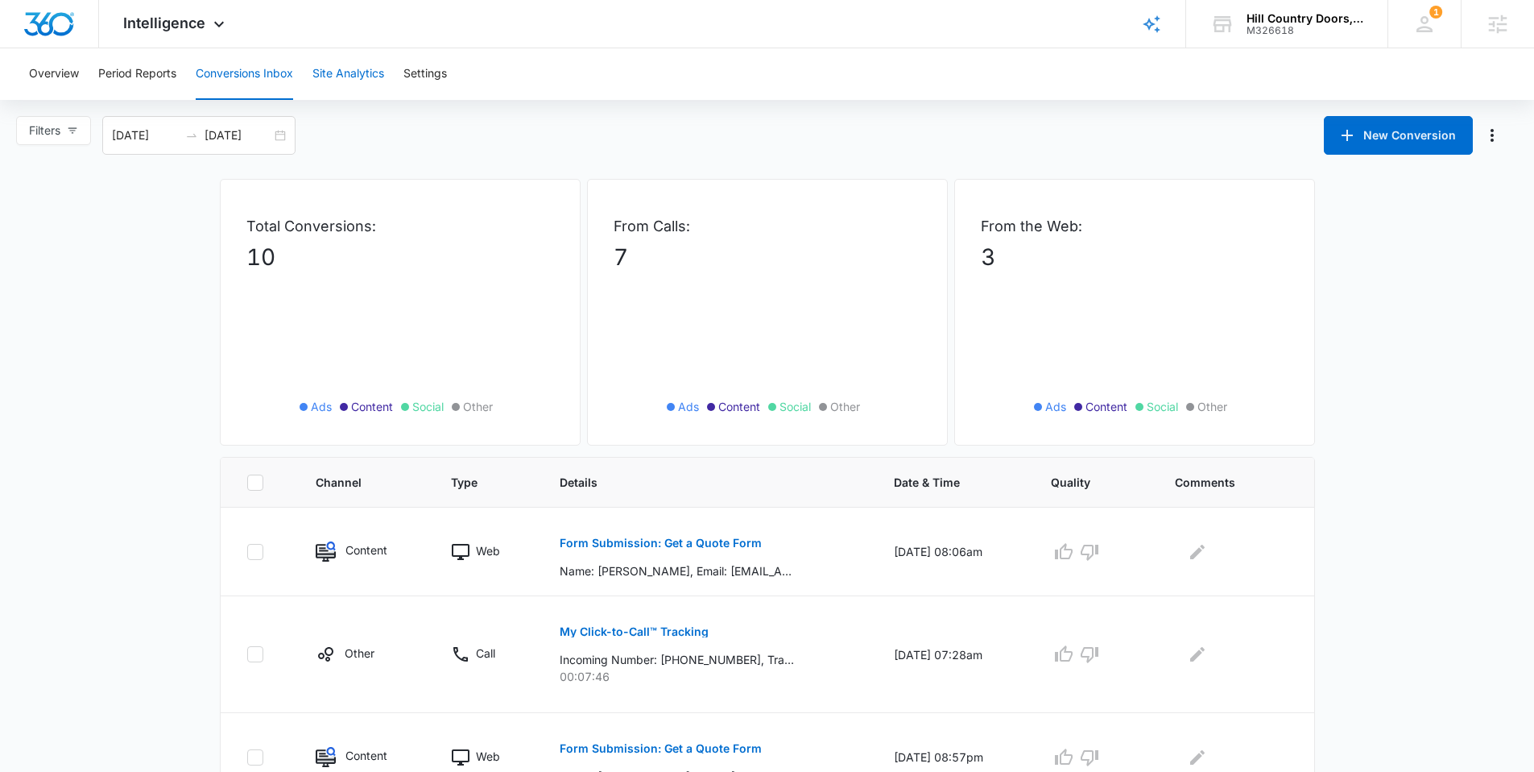
click at [374, 84] on button "Site Analytics" at bounding box center [348, 74] width 72 height 52
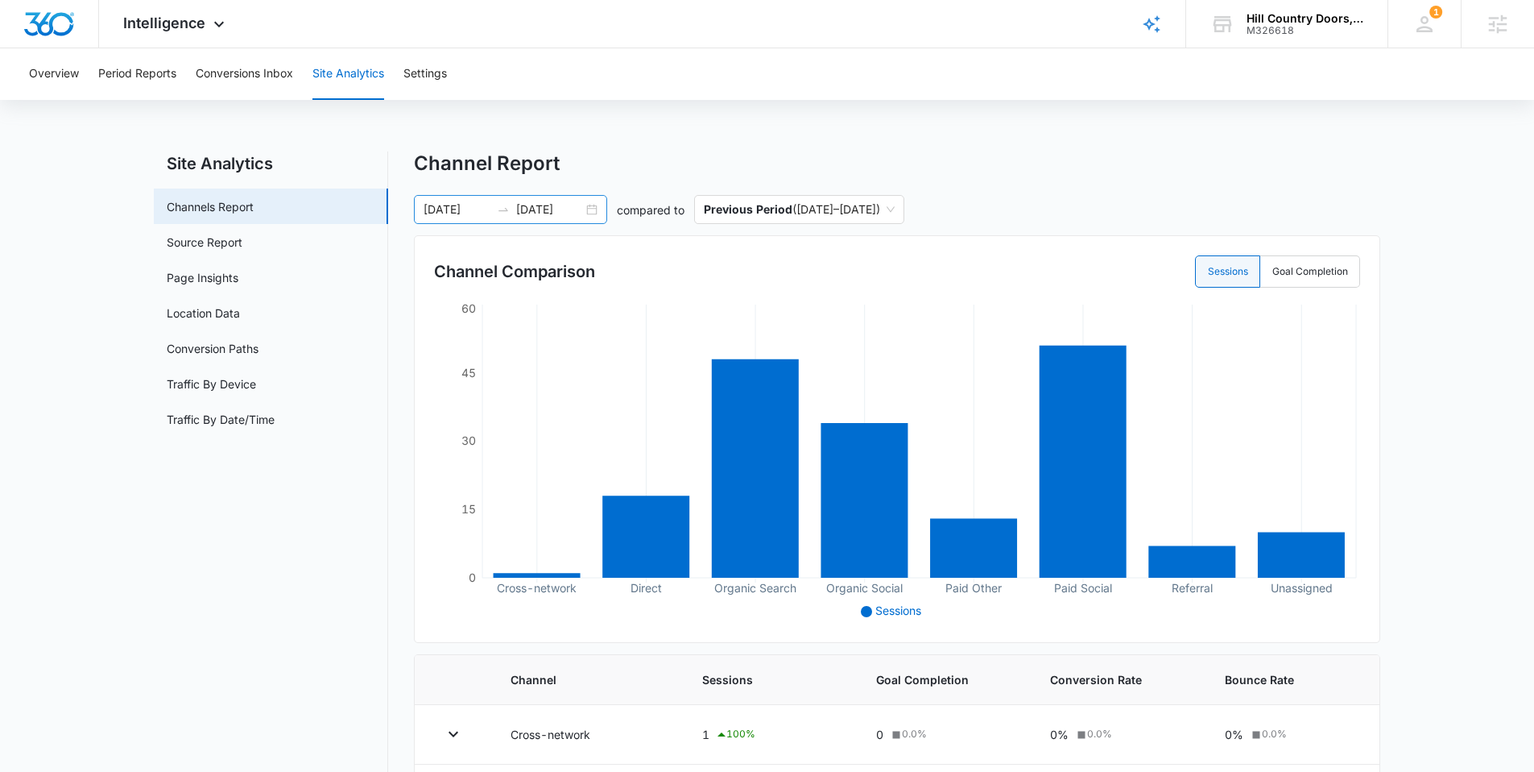
click at [598, 209] on div "[DATE] [DATE]" at bounding box center [510, 209] width 193 height 29
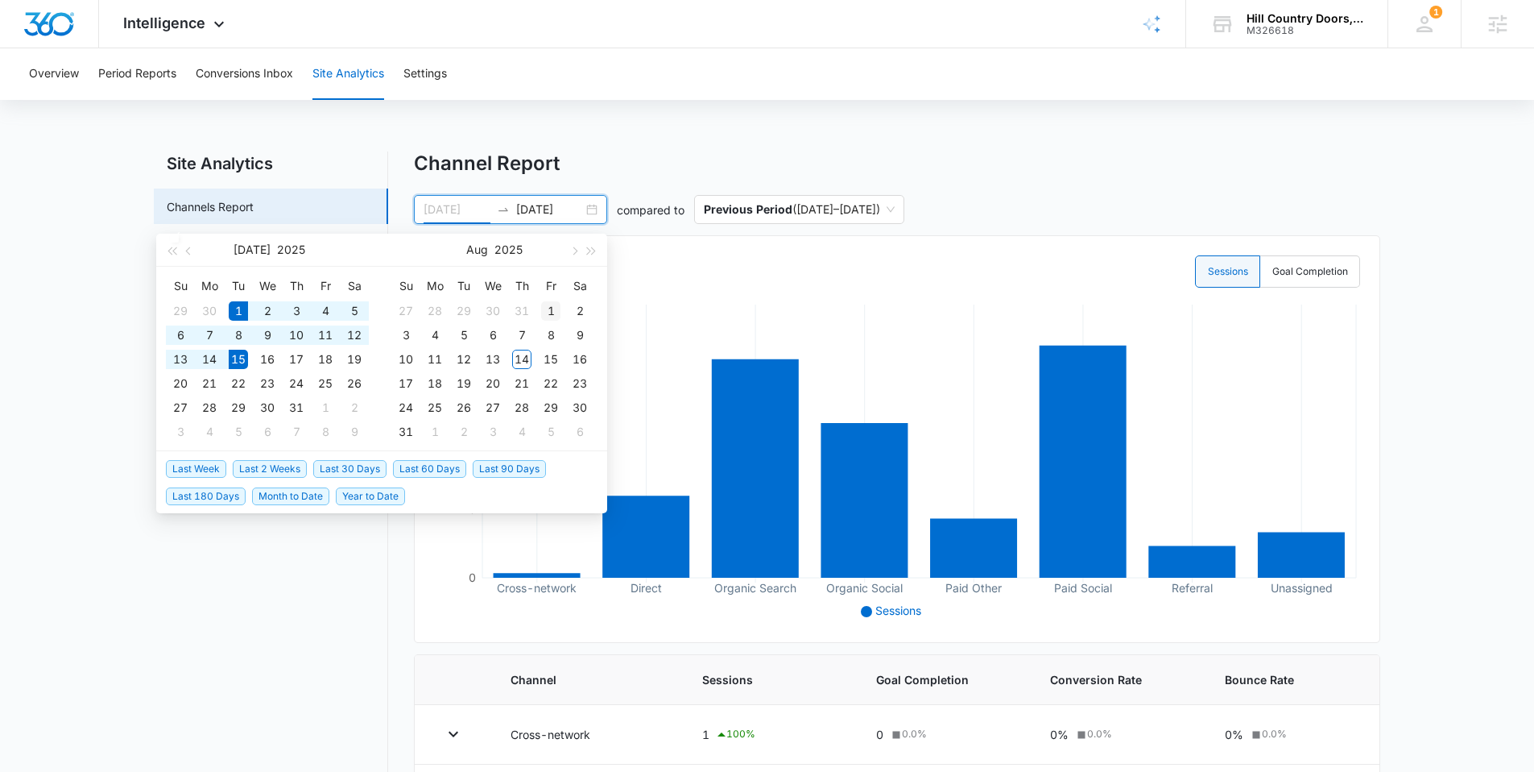
type input "[DATE]"
click at [556, 310] on div "1" at bounding box center [550, 310] width 19 height 19
type input "[DATE]"
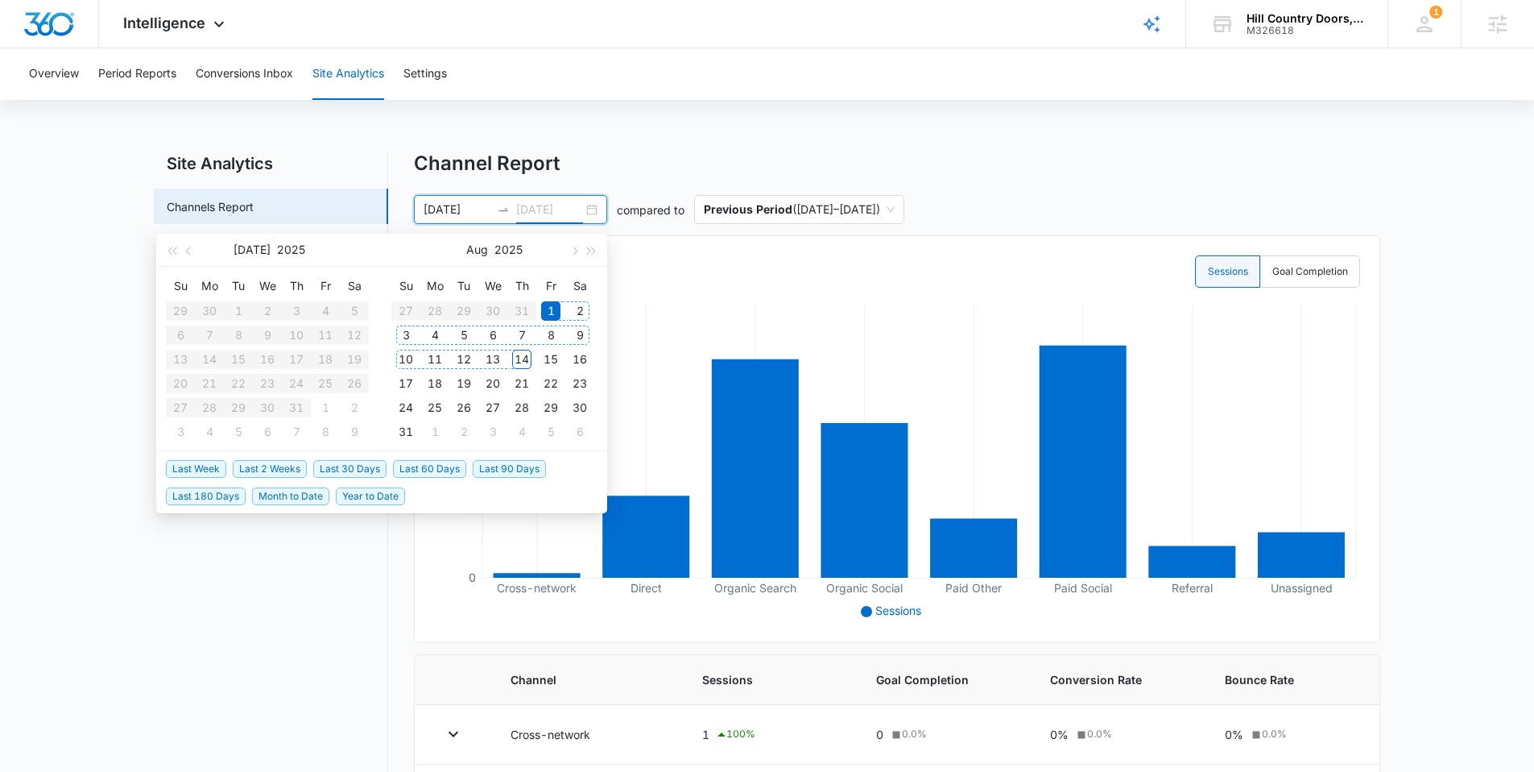
click at [524, 356] on div "14" at bounding box center [521, 359] width 19 height 19
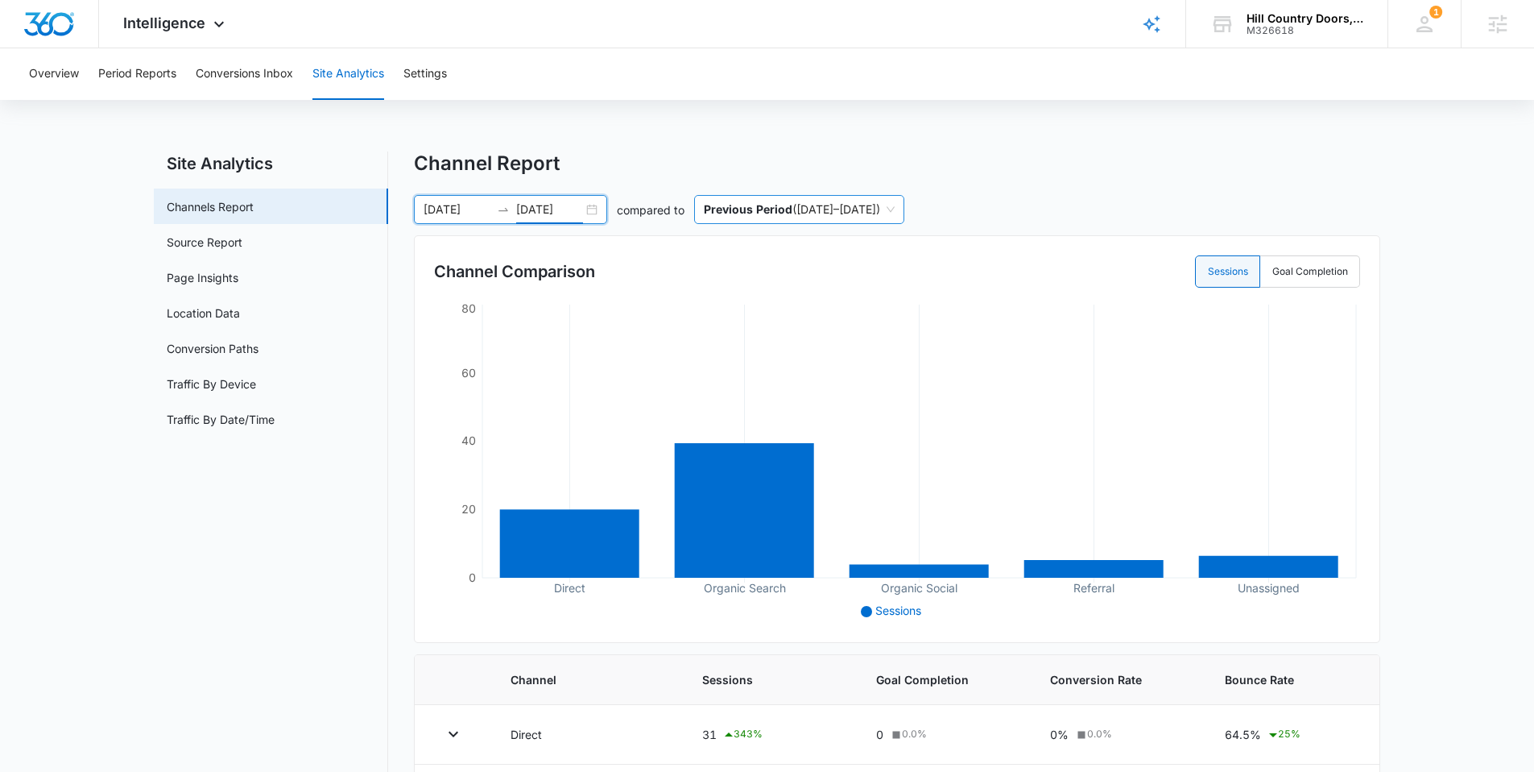
click at [895, 205] on span "Previous Period ( [DATE] – [DATE] )" at bounding box center [799, 209] width 191 height 27
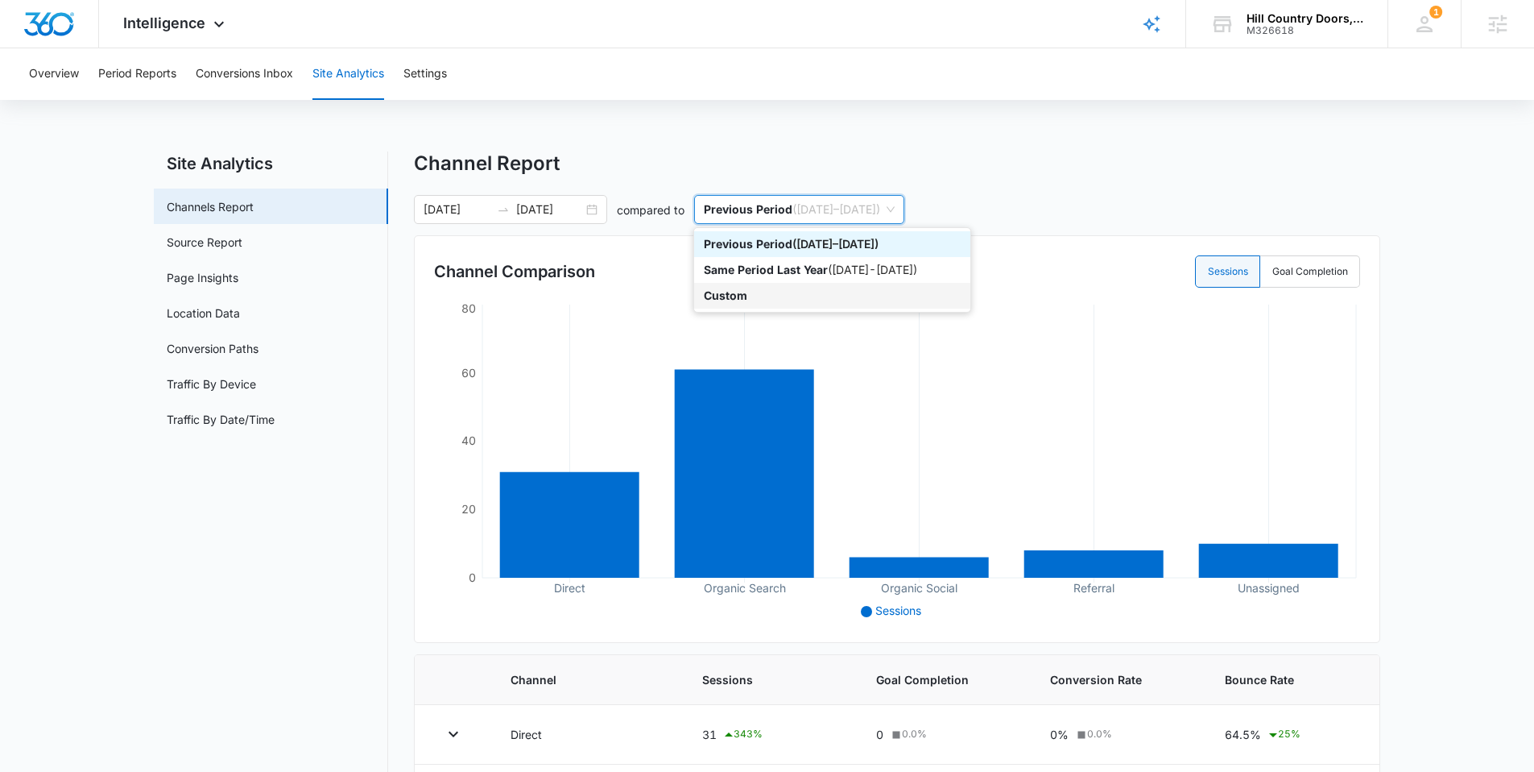
click at [767, 304] on div "Custom" at bounding box center [832, 296] width 276 height 26
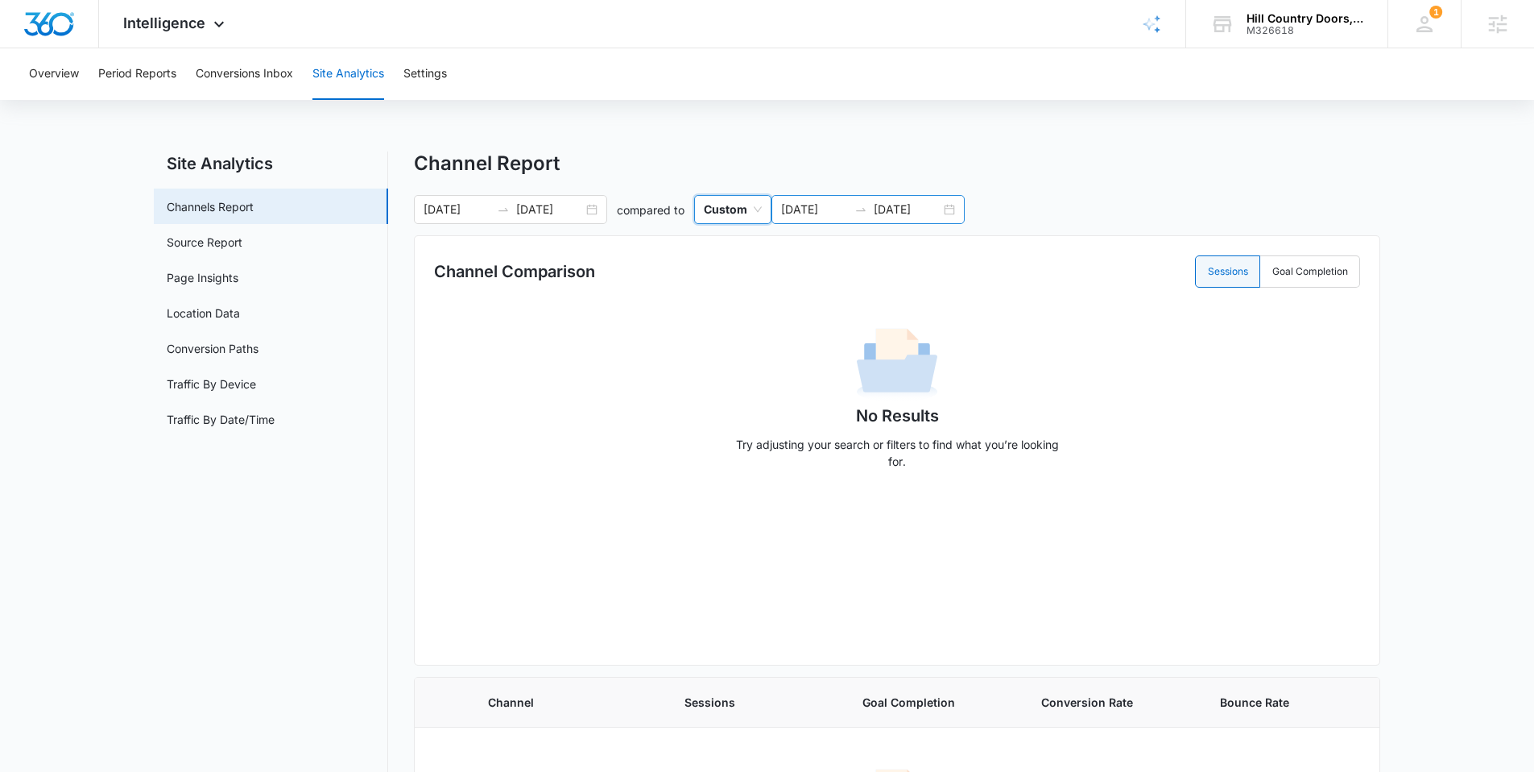
click at [932, 212] on input "[DATE]" at bounding box center [907, 210] width 67 height 18
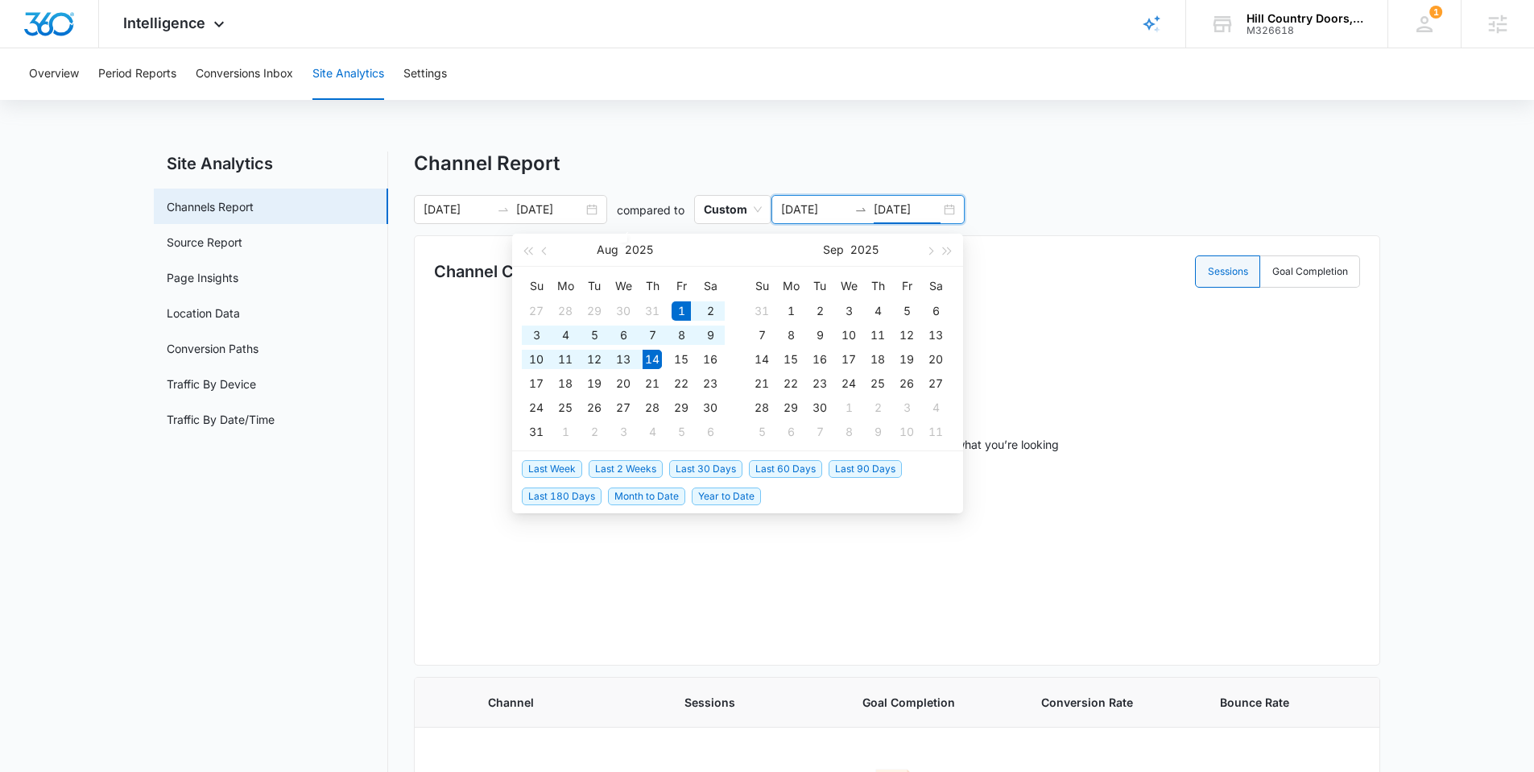
click at [894, 168] on div "Channel Report" at bounding box center [897, 163] width 966 height 24
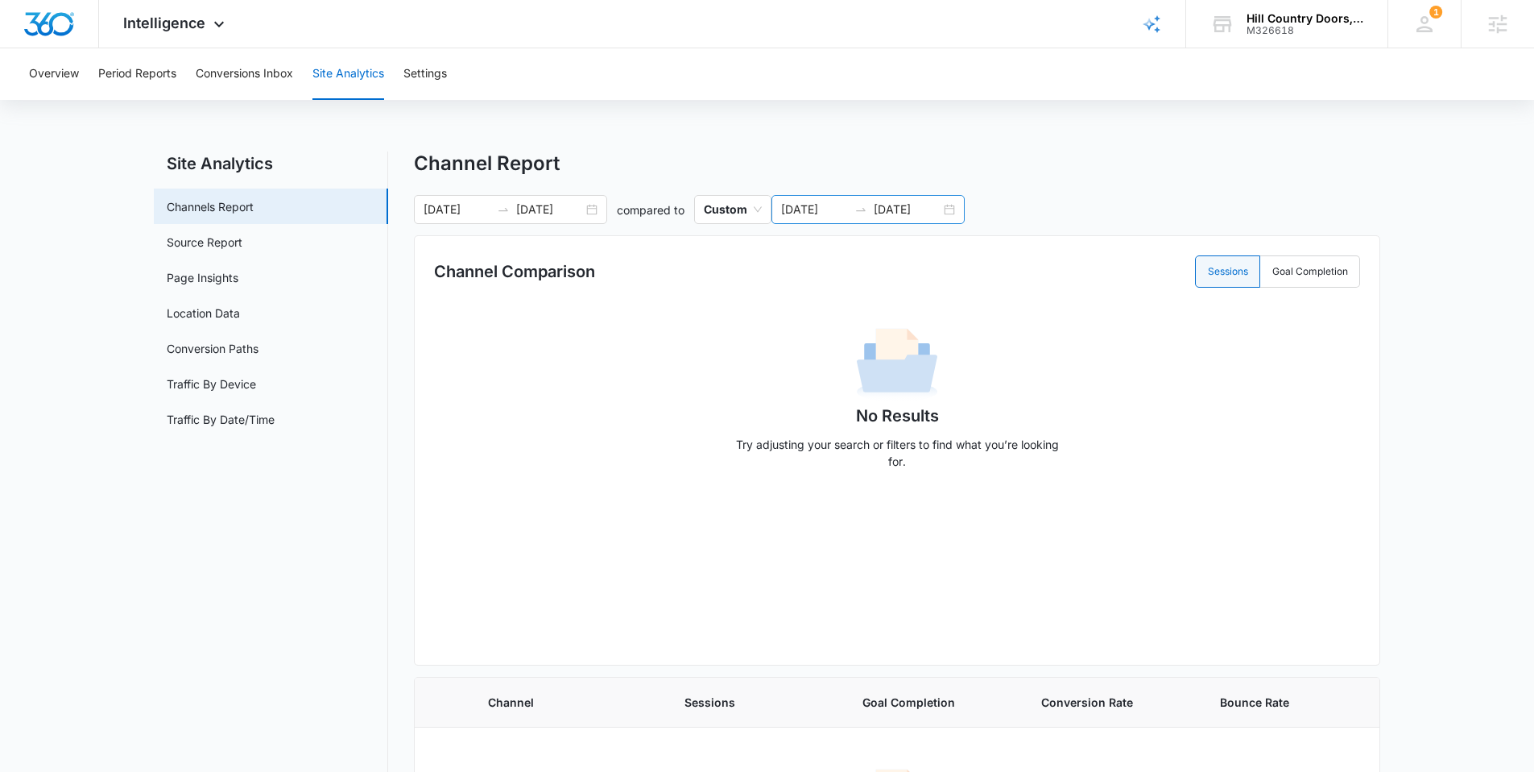
click at [962, 208] on div "[DATE] [DATE]" at bounding box center [868, 209] width 193 height 29
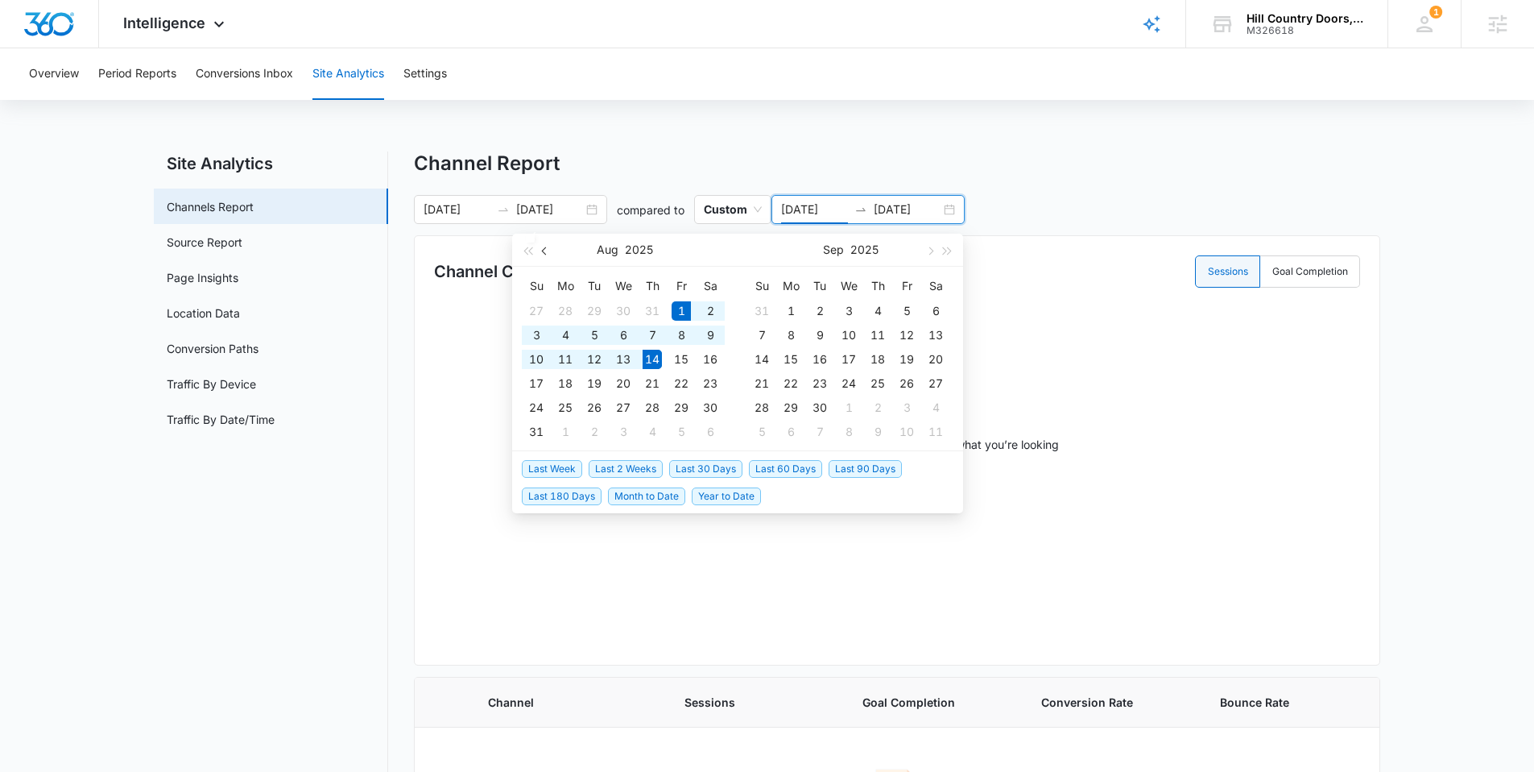
click at [548, 256] on button "button" at bounding box center [545, 250] width 18 height 32
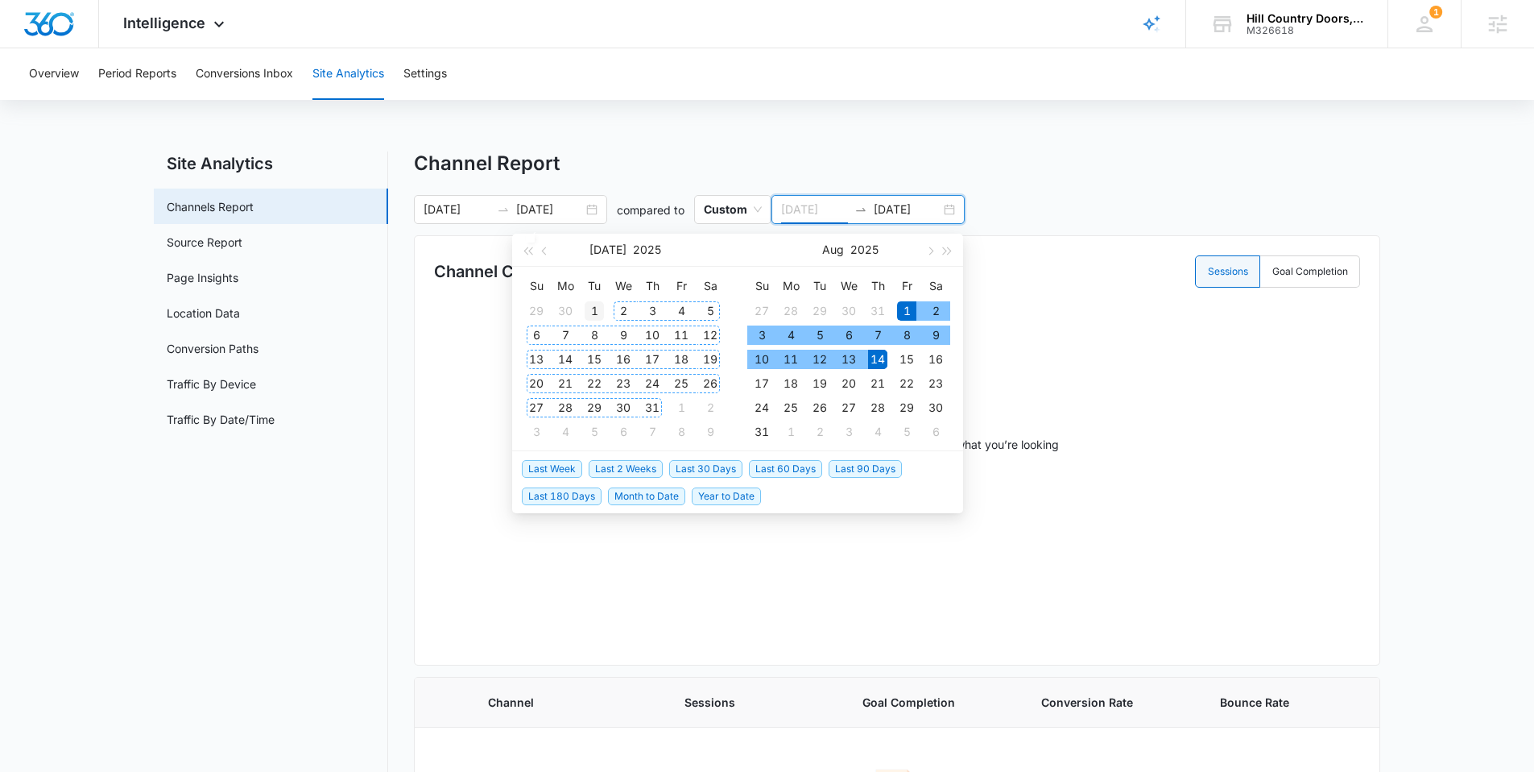
type input "[DATE]"
click at [592, 308] on div "1" at bounding box center [594, 310] width 19 height 19
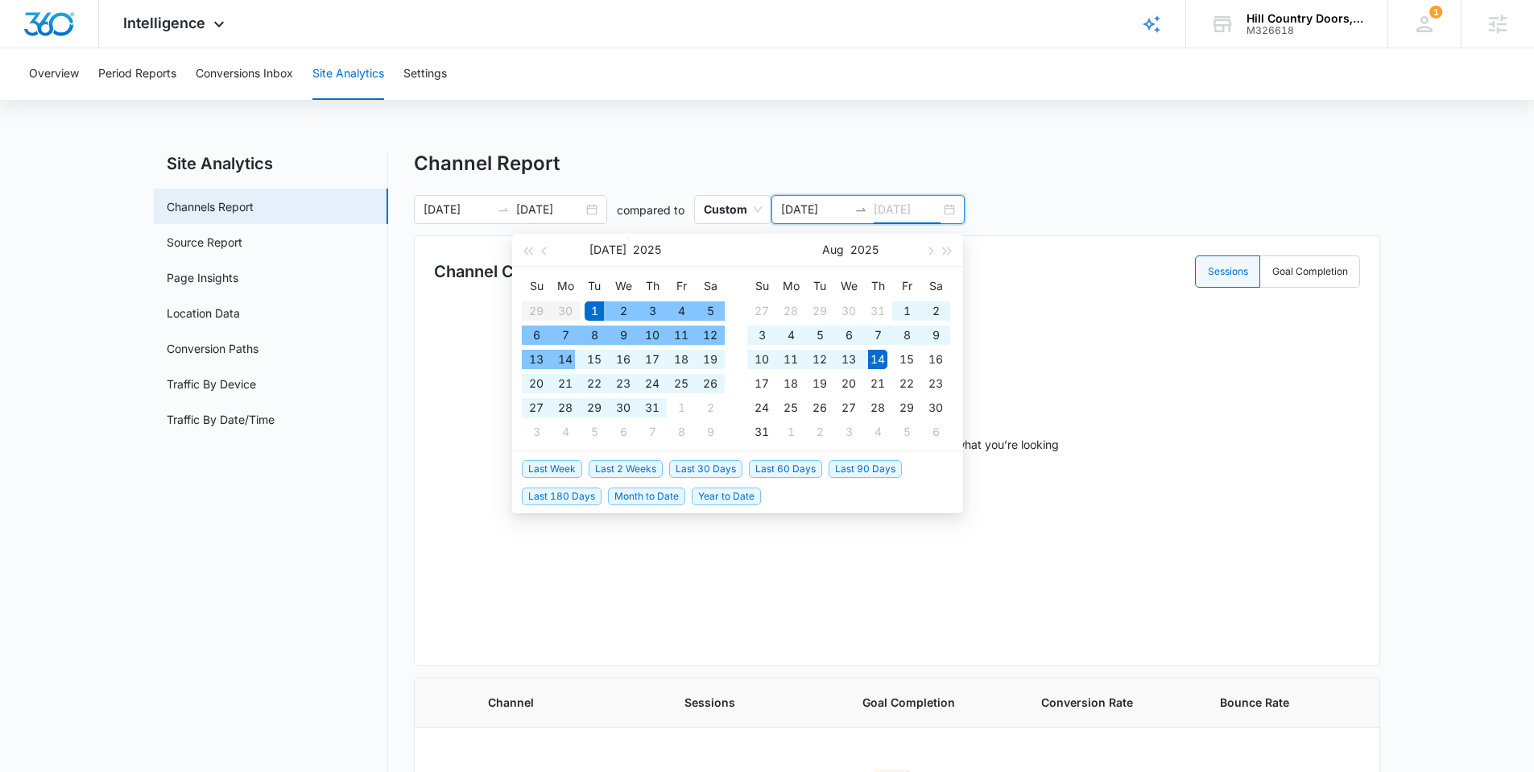
type input "[DATE]"
click at [575, 362] on td "14" at bounding box center [565, 359] width 29 height 24
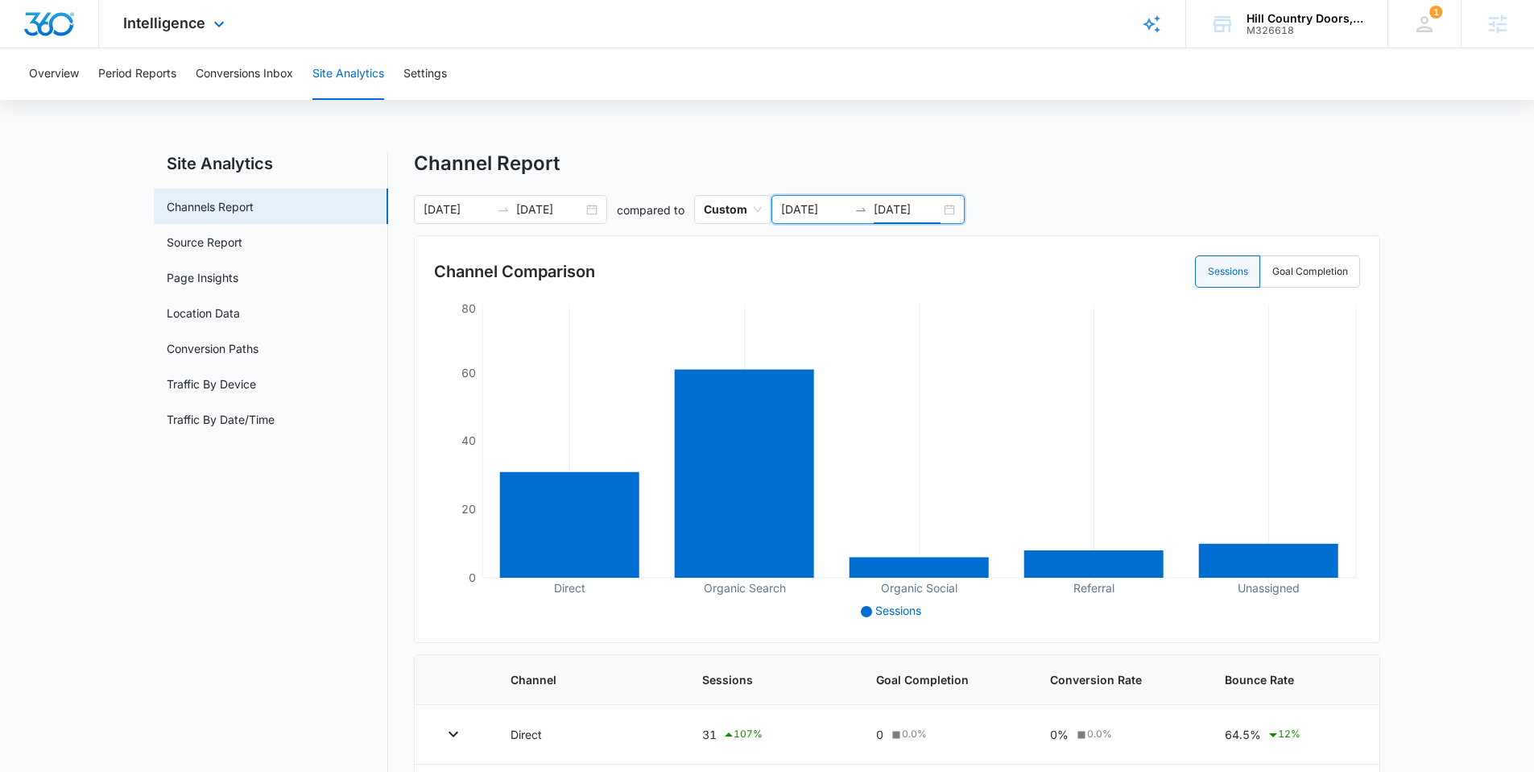
click at [178, 35] on div "Intelligence Apps Reputation Websites Forms CRM Email Social Payments POS Conte…" at bounding box center [176, 24] width 154 height 48
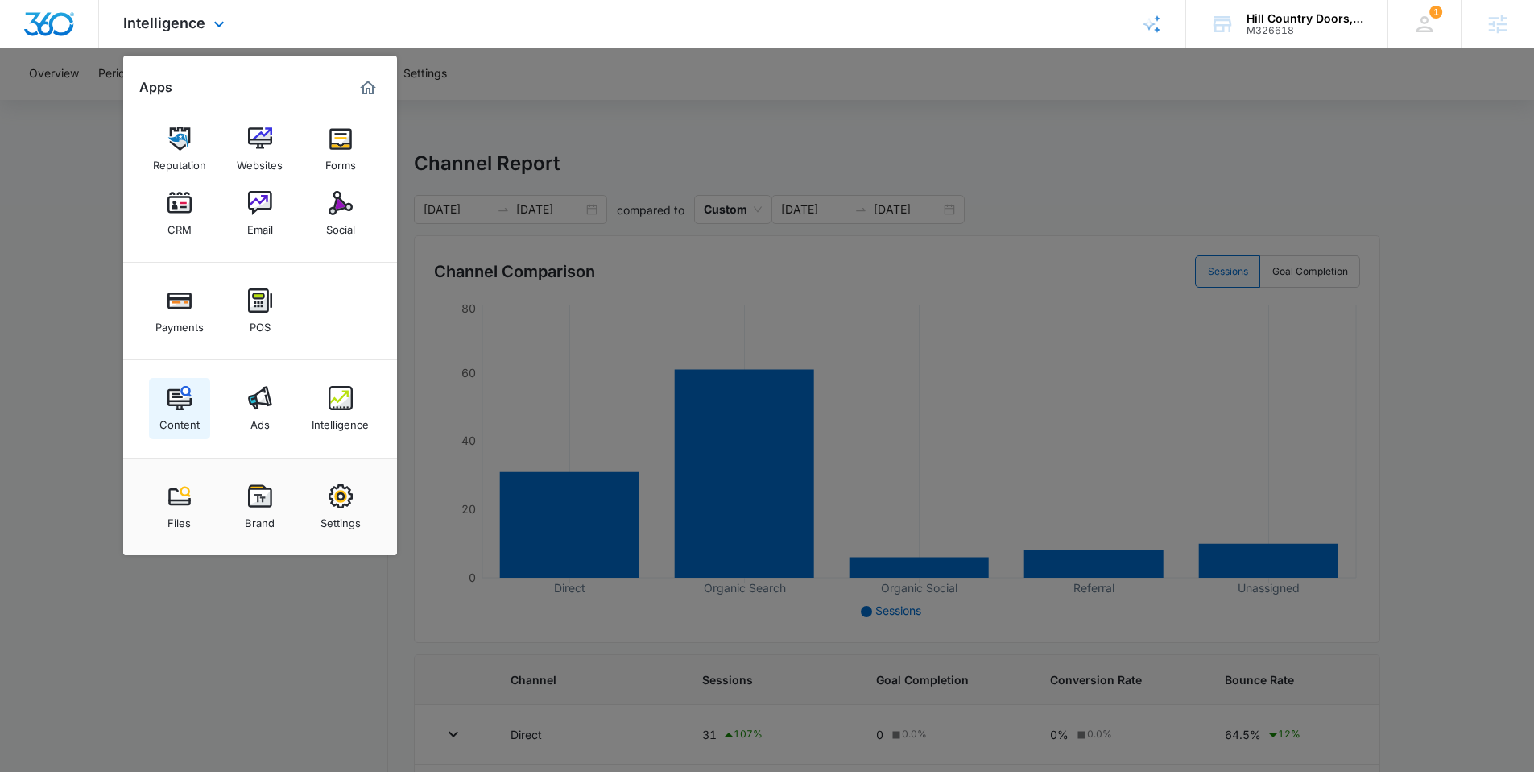
click at [196, 423] on div "Content" at bounding box center [179, 420] width 40 height 21
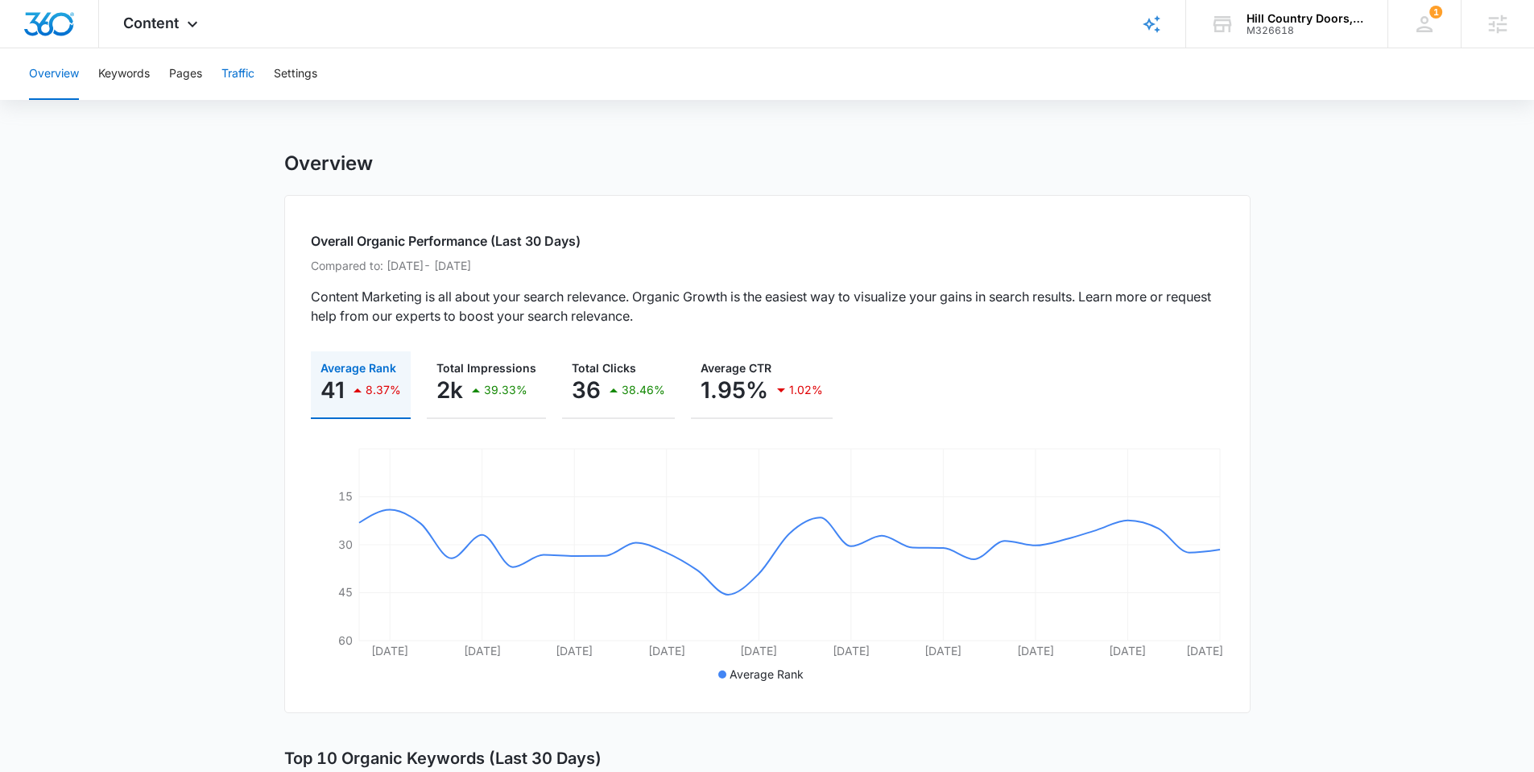
click at [248, 85] on button "Traffic" at bounding box center [237, 74] width 33 height 52
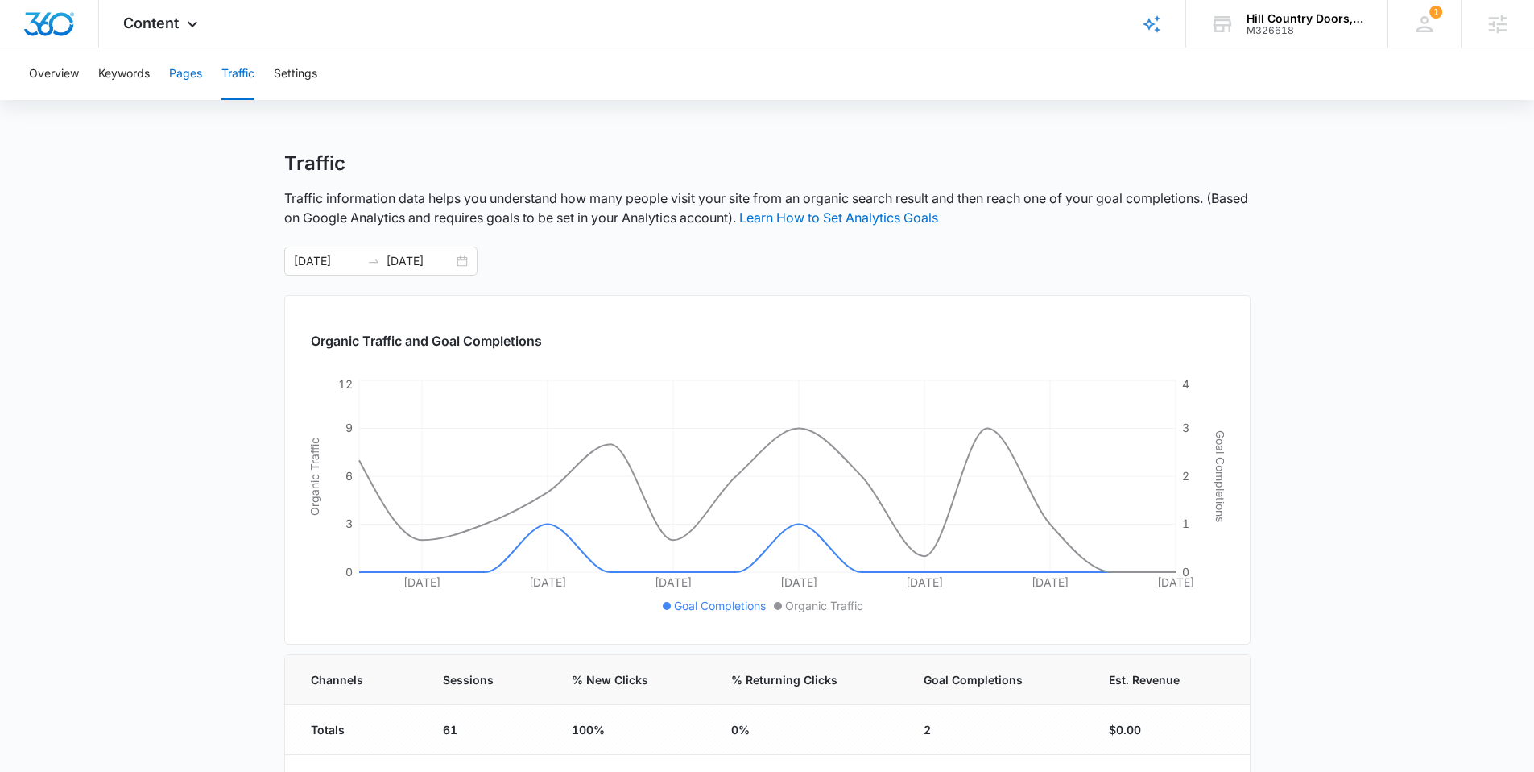
click at [188, 65] on button "Pages" at bounding box center [185, 74] width 33 height 52
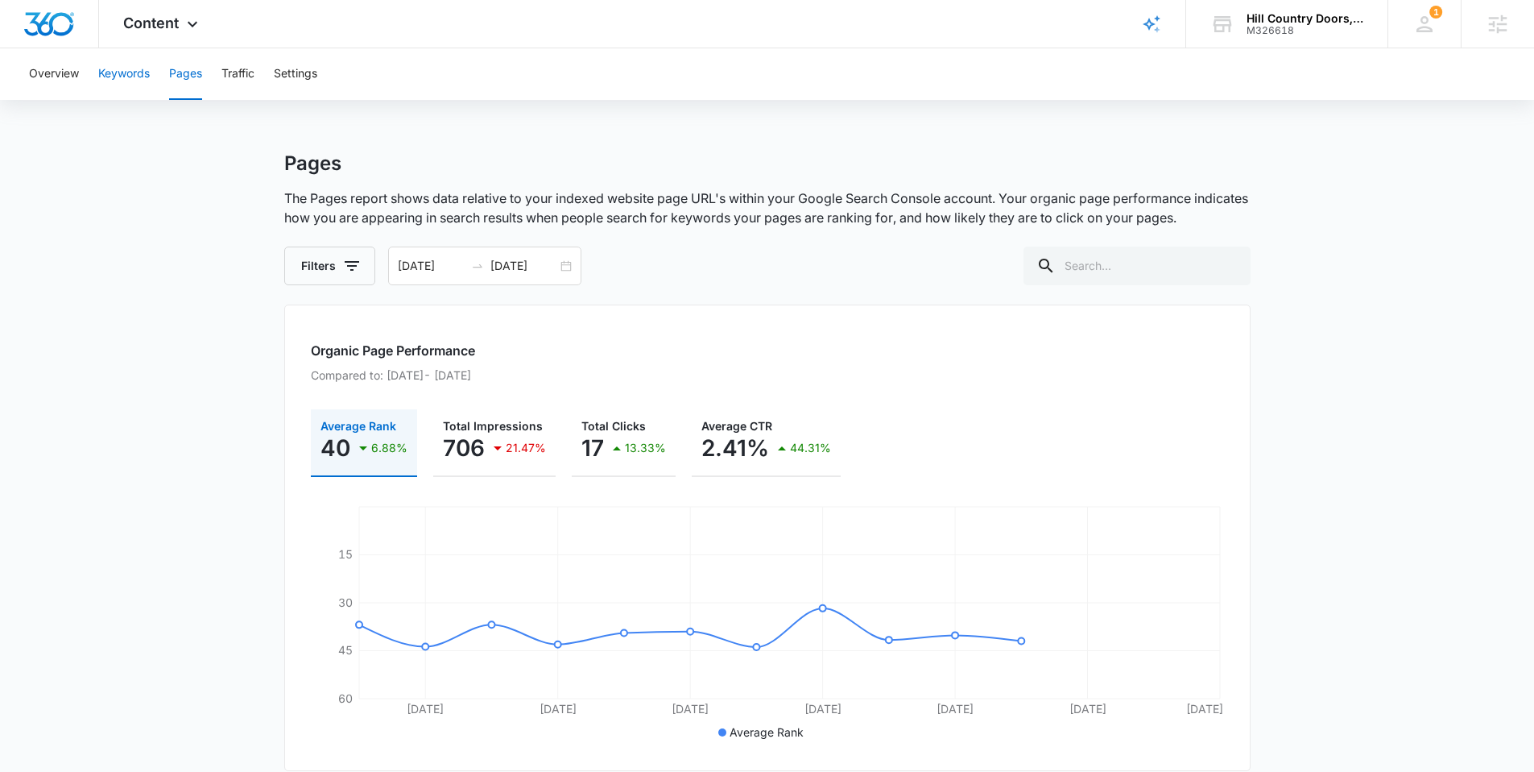
click at [115, 72] on button "Keywords" at bounding box center [124, 74] width 52 height 52
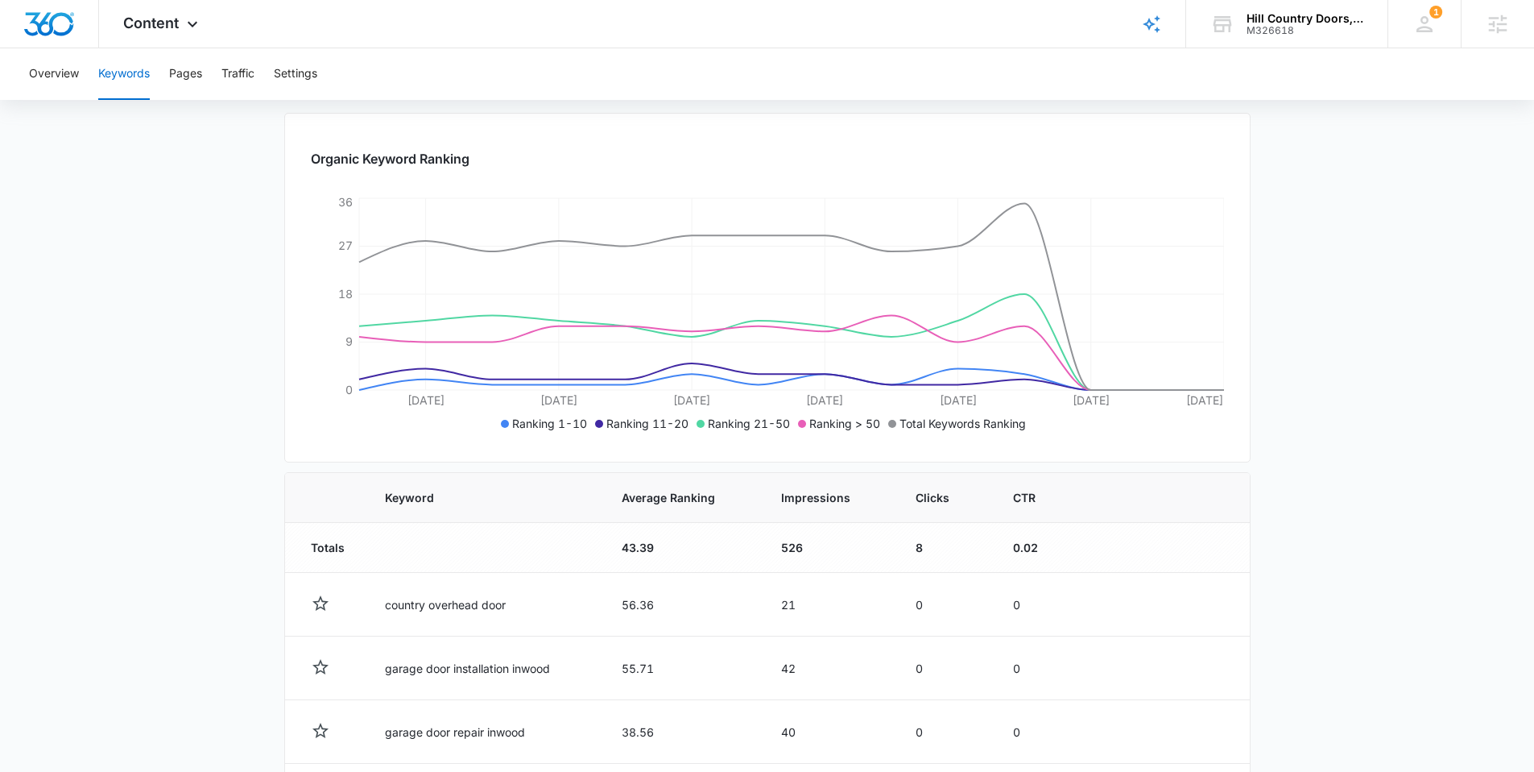
scroll to position [340, 0]
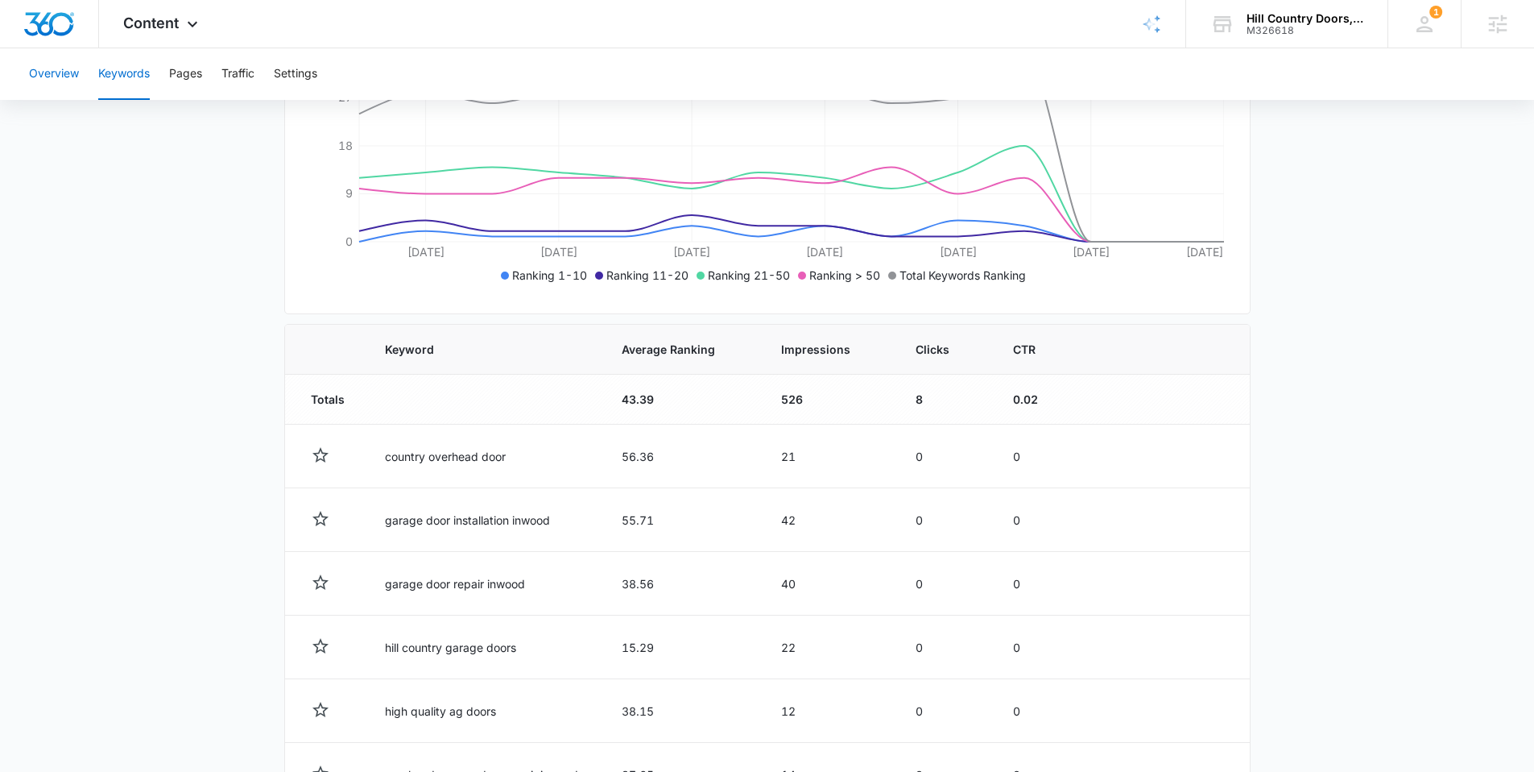
click at [73, 78] on button "Overview" at bounding box center [54, 74] width 50 height 52
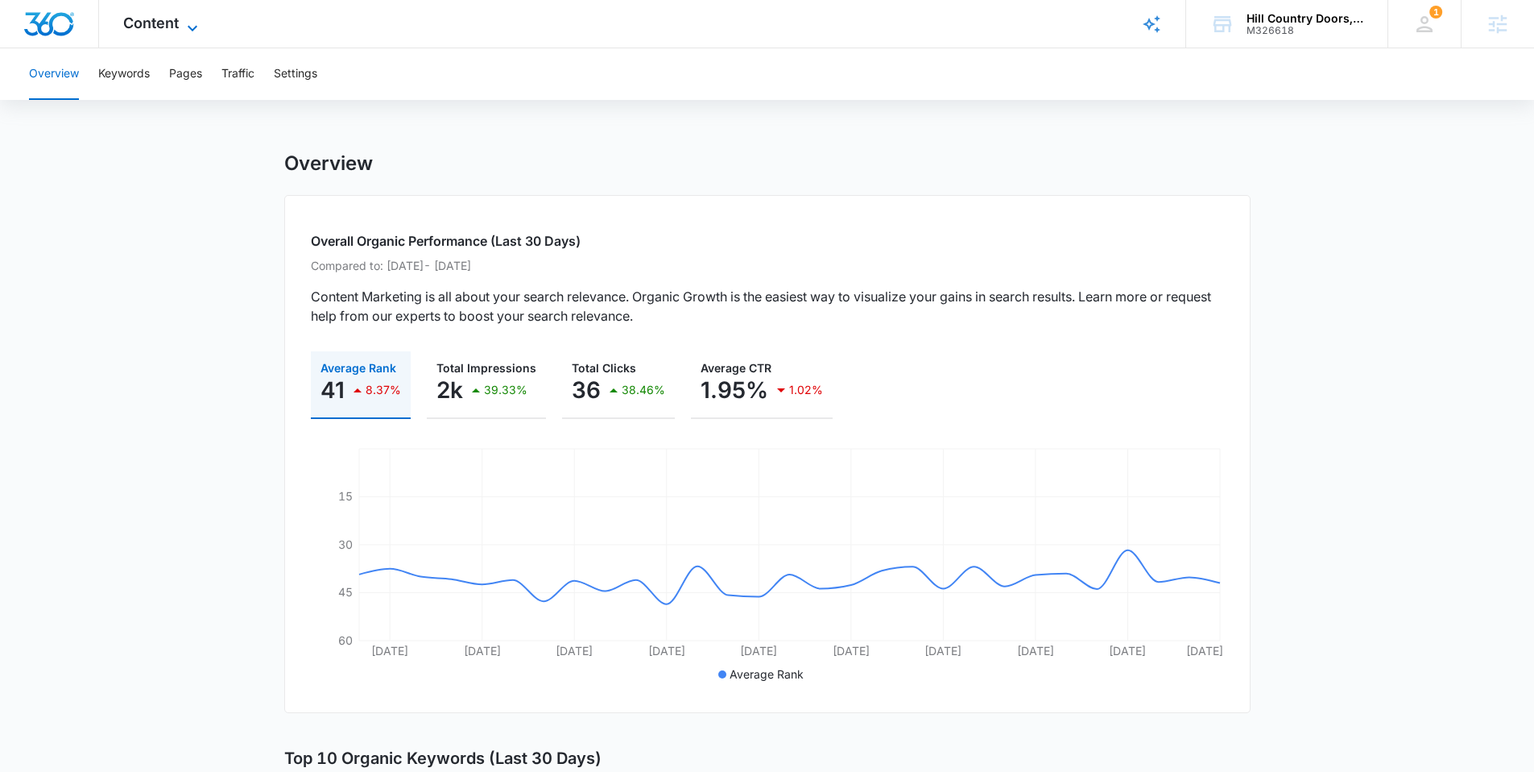
click at [162, 28] on span "Content" at bounding box center [151, 22] width 56 height 17
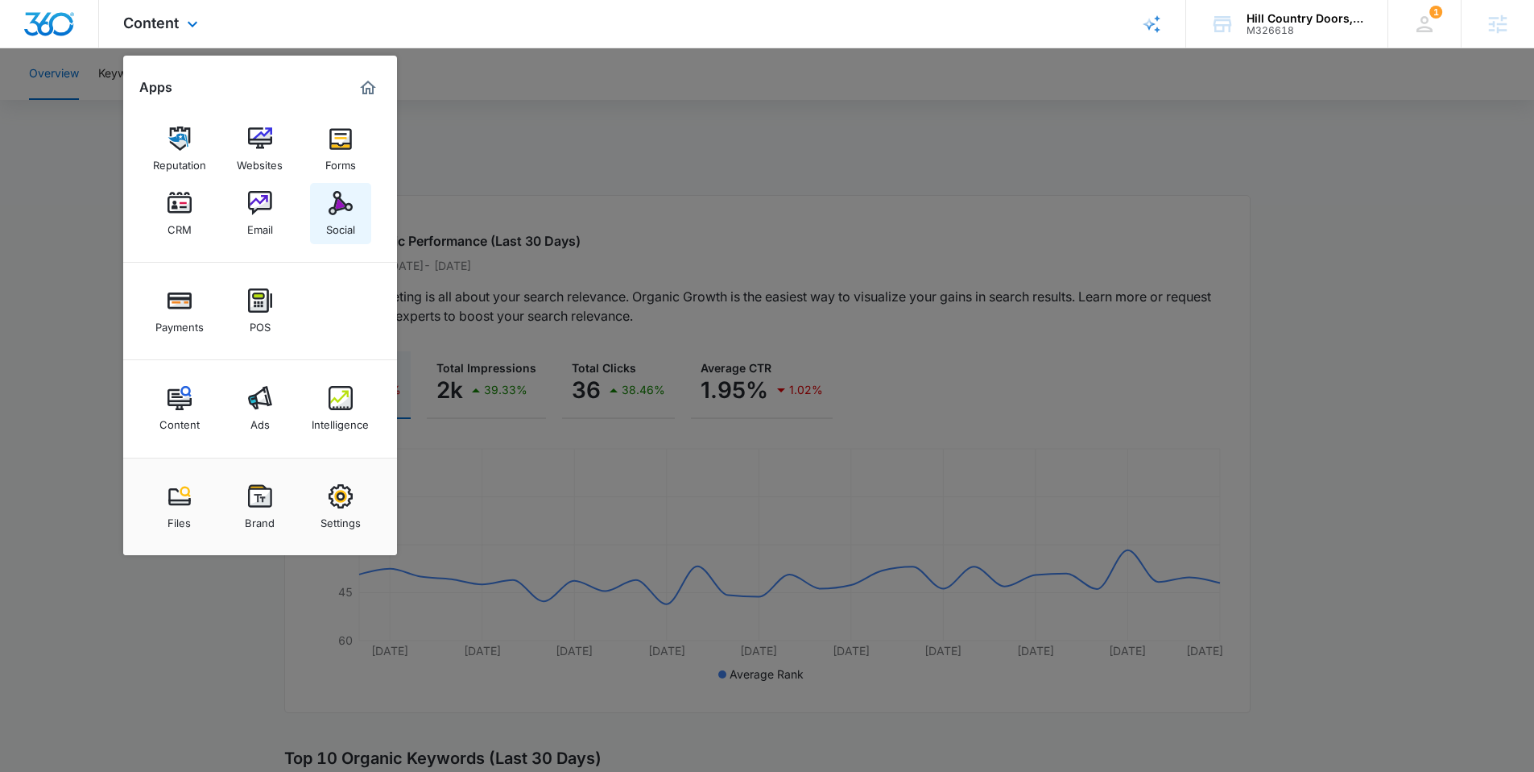
click at [336, 205] on img at bounding box center [341, 203] width 24 height 24
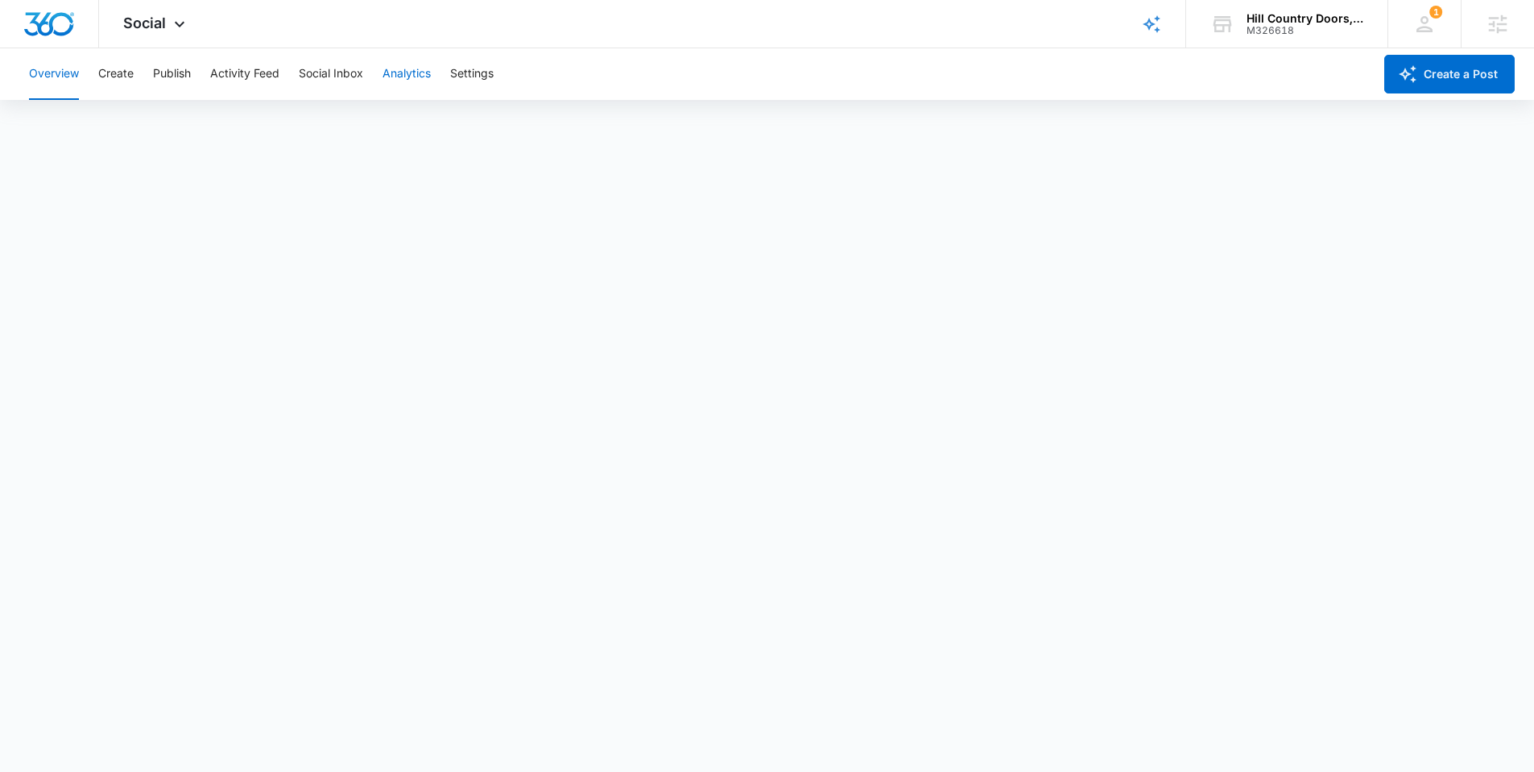
click at [401, 85] on button "Analytics" at bounding box center [407, 74] width 48 height 52
click at [115, 129] on button "Post" at bounding box center [104, 123] width 23 height 45
click at [166, 89] on button "Publish" at bounding box center [172, 74] width 38 height 52
